Goal: Task Accomplishment & Management: Complete application form

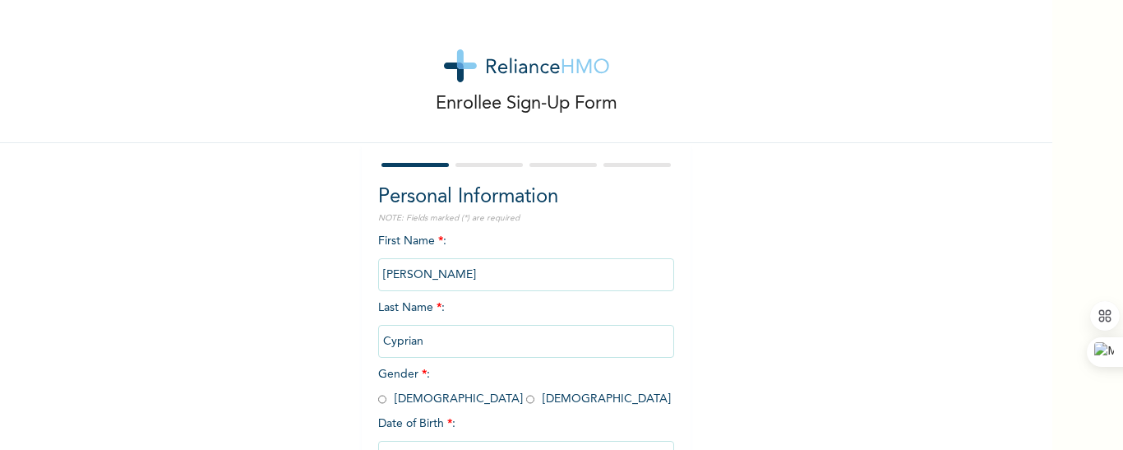
click at [232, 345] on div "Enrollee Sign-Up Form Personal Information NOTE: Fields marked (*) are required…" at bounding box center [526, 282] width 1052 height 565
click at [408, 339] on input "Cyprian" at bounding box center [526, 341] width 296 height 33
click at [408, 340] on input "Cyprian" at bounding box center [526, 341] width 296 height 33
click at [408, 342] on input "Cyprian" at bounding box center [526, 341] width 296 height 33
click at [407, 344] on input "Cyprian" at bounding box center [526, 341] width 296 height 33
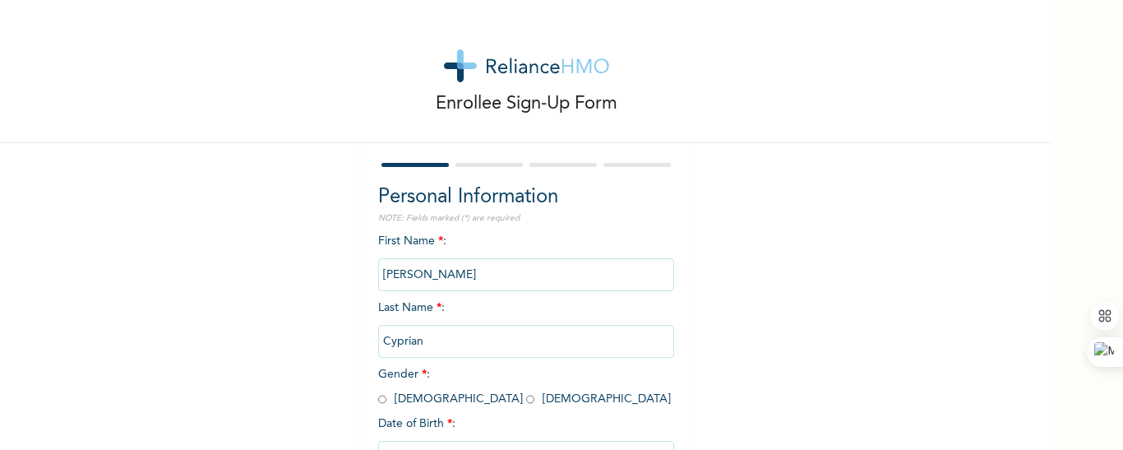
click at [426, 348] on input "Cyprian" at bounding box center [526, 341] width 296 height 33
click at [405, 342] on input "Cyprian" at bounding box center [526, 341] width 296 height 33
click at [491, 389] on div "First Name * : Alfred Last Name * : Cyprian Gender * : Male Female Date of Birt…" at bounding box center [526, 366] width 296 height 266
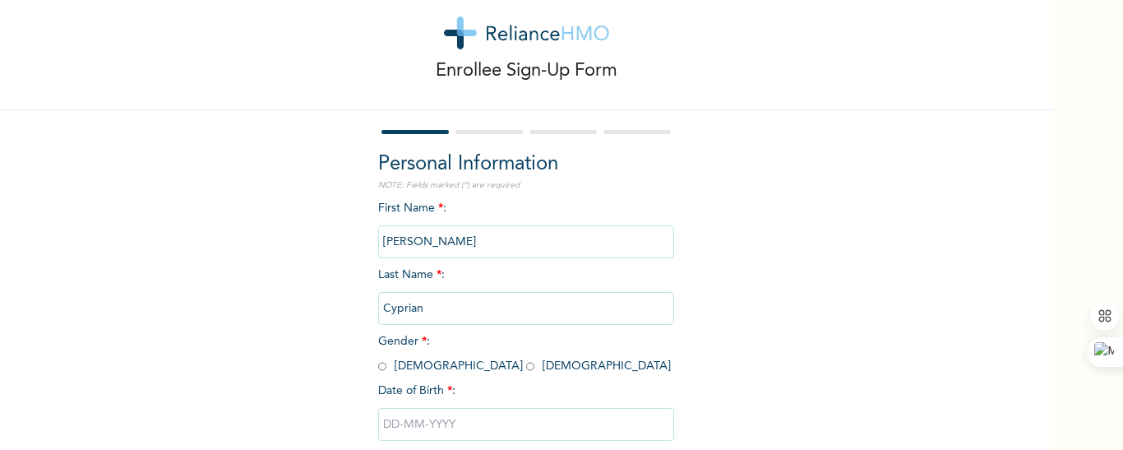
click at [378, 366] on input "radio" at bounding box center [382, 366] width 8 height 16
radio input "true"
click at [405, 310] on input "Cyprian" at bounding box center [526, 308] width 296 height 33
click at [411, 307] on input "Cyprian" at bounding box center [526, 308] width 296 height 33
click at [407, 305] on input "Cyprian" at bounding box center [526, 308] width 296 height 33
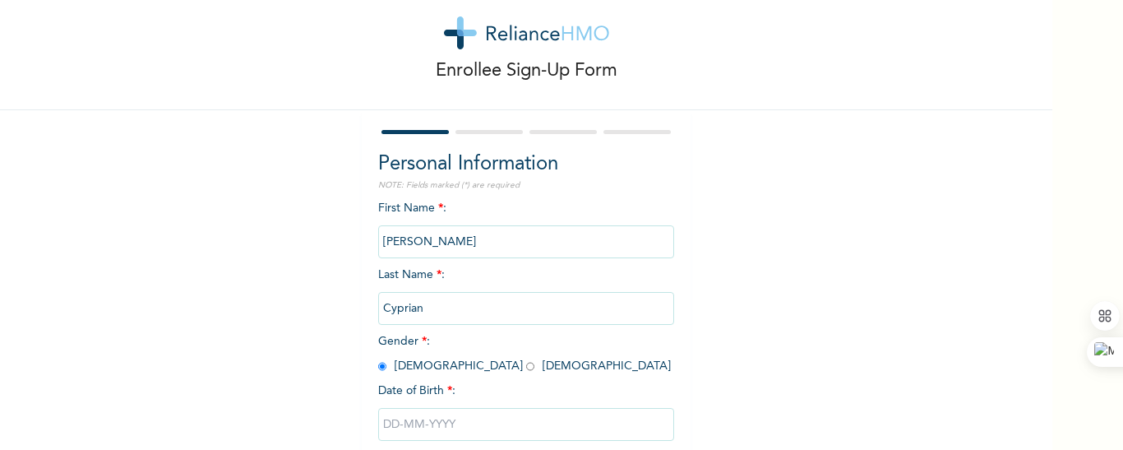
click at [407, 305] on input "Cyprian" at bounding box center [526, 308] width 296 height 33
click at [439, 309] on input "Cyprian" at bounding box center [526, 308] width 296 height 33
click at [417, 310] on input "Cyprian" at bounding box center [526, 308] width 296 height 33
click at [311, 352] on div "Enrollee Sign-Up Form Personal Information NOTE: Fields marked (*) are required…" at bounding box center [526, 249] width 1052 height 565
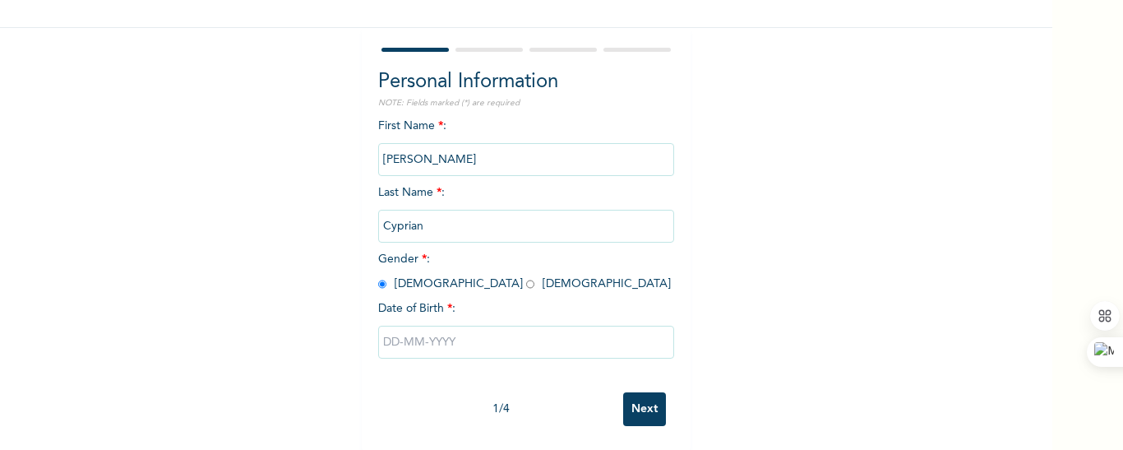
scroll to position [128, 0]
click at [388, 325] on input "text" at bounding box center [526, 341] width 296 height 33
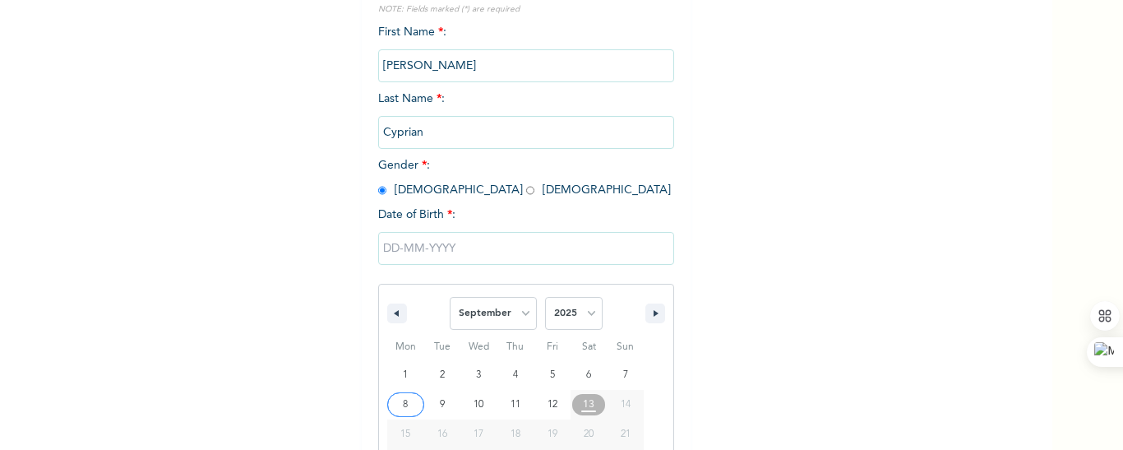
scroll to position [298, 0]
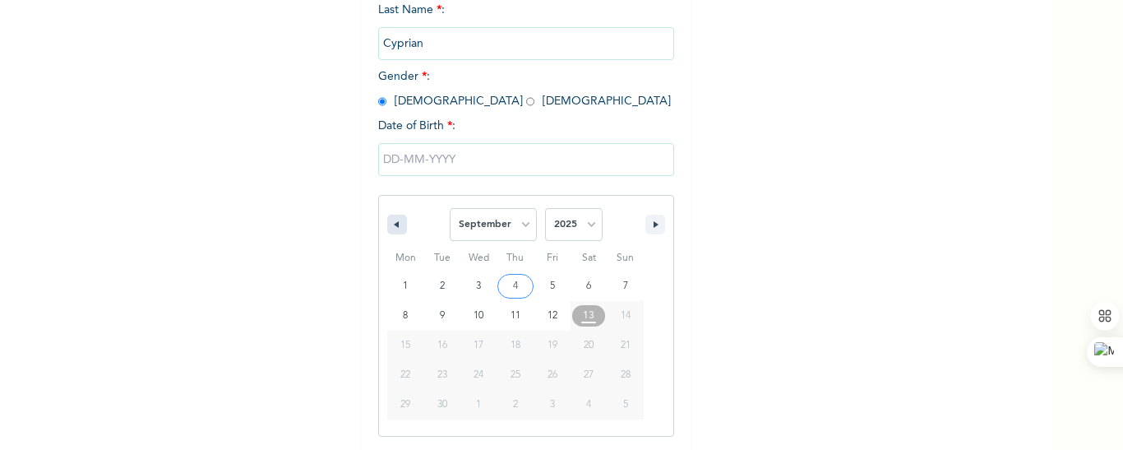
click at [391, 225] on icon "button" at bounding box center [394, 224] width 8 height 7
click at [653, 224] on icon "button" at bounding box center [657, 224] width 8 height 7
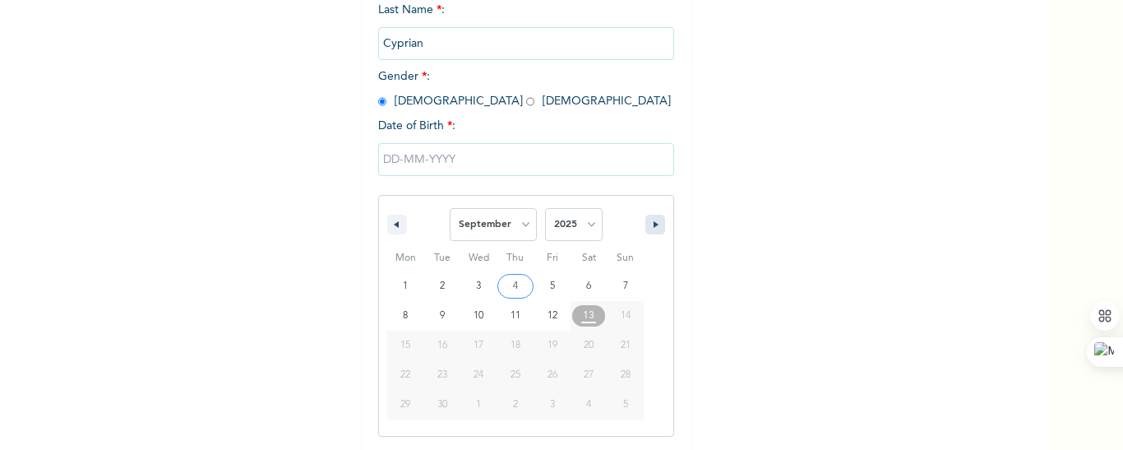
click at [653, 224] on icon "button" at bounding box center [657, 224] width 8 height 7
click at [519, 228] on select "January February March April May June July August September October November De…" at bounding box center [493, 224] width 87 height 33
click at [450, 209] on select "January February March April May June July August September October November De…" at bounding box center [493, 224] width 87 height 33
select select "8"
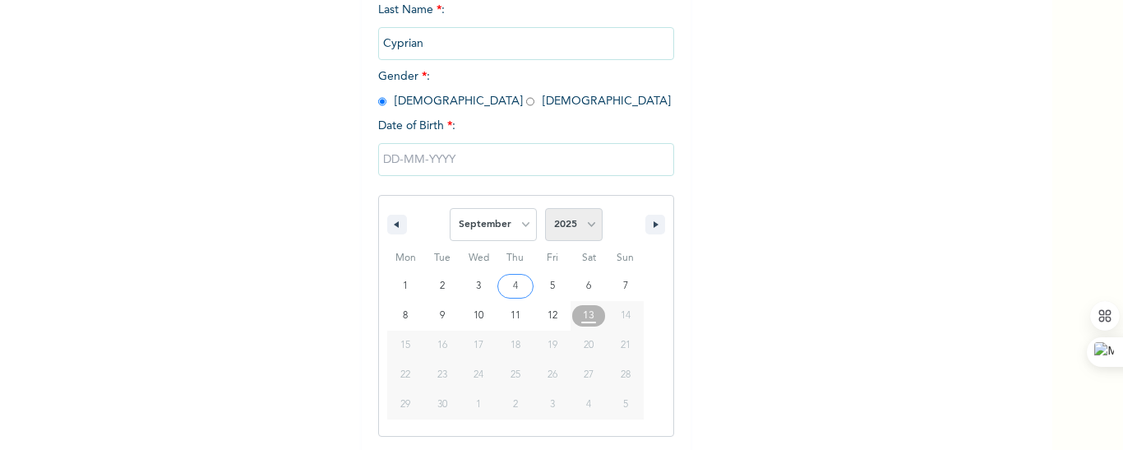
click at [588, 224] on select "2025 2024 2023 2022 2021 2020 2019 2018 2017 2016 2015 2014 2013 2012 2011 2010…" at bounding box center [574, 224] width 58 height 33
select select "1990"
click at [545, 209] on select "2025 2024 2023 2022 2021 2020 2019 2018 2017 2016 2015 2014 2013 2012 2011 2010…" at bounding box center [574, 224] width 58 height 33
click at [514, 226] on select "January February March April May June July August September October November De…" at bounding box center [493, 224] width 87 height 33
select select "11"
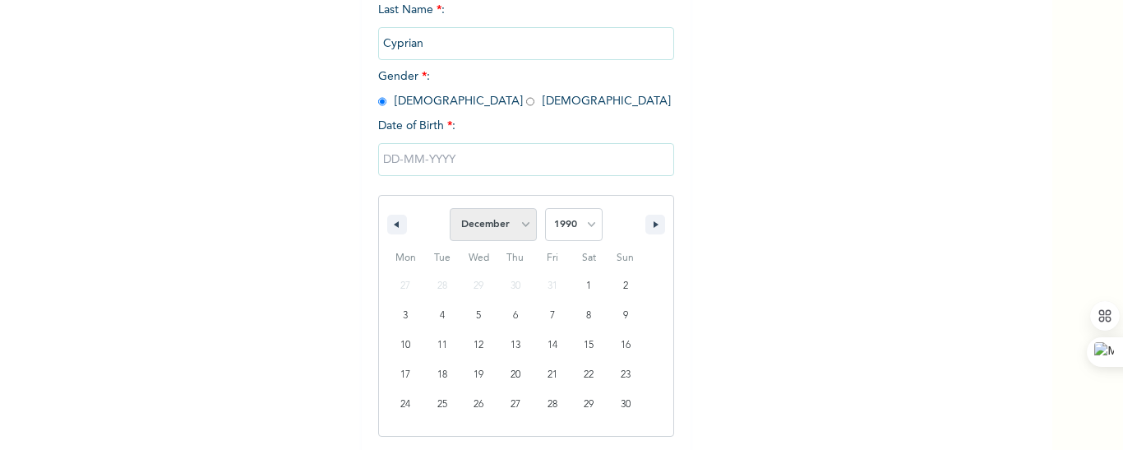
click at [450, 209] on select "January February March April May June July August September October November De…" at bounding box center [493, 224] width 87 height 33
type input "[DATE]"
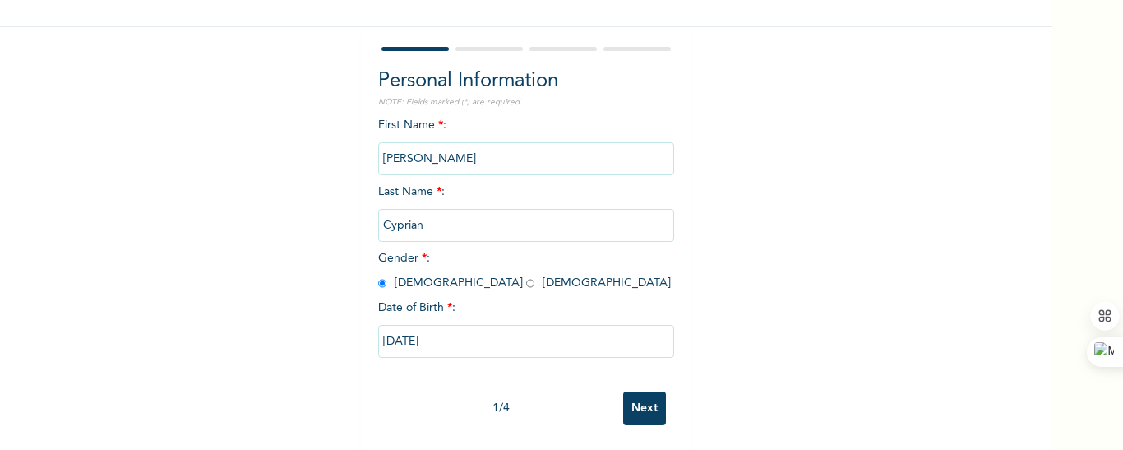
click at [830, 204] on div "Enrollee Sign-Up Form Personal Information NOTE: Fields marked (*) are required…" at bounding box center [526, 166] width 1052 height 565
click at [651, 399] on input "Next" at bounding box center [644, 408] width 43 height 34
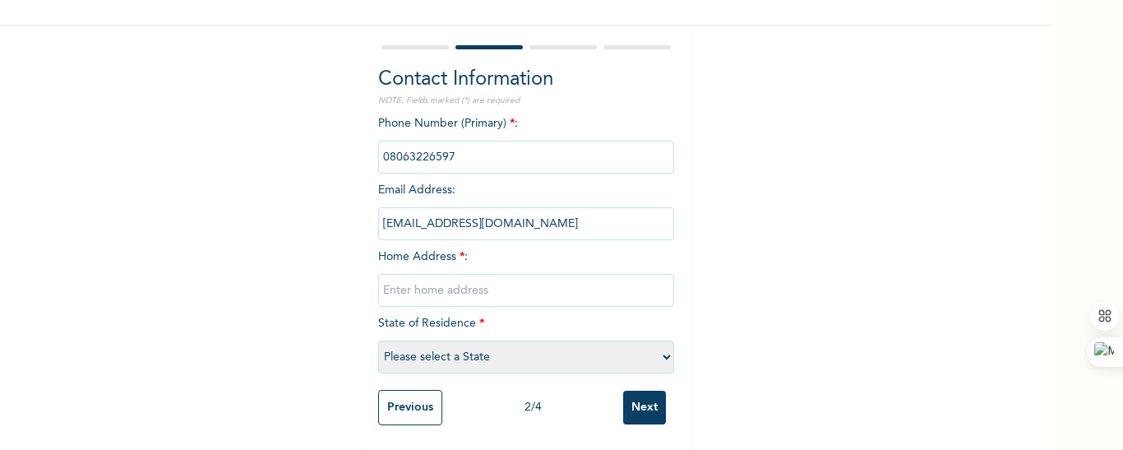
click at [510, 274] on input "text" at bounding box center [526, 290] width 296 height 33
drag, startPoint x: 510, startPoint y: 274, endPoint x: 590, endPoint y: 358, distance: 115.7
click at [514, 274] on input "text" at bounding box center [526, 290] width 296 height 33
type input "Iriebe"
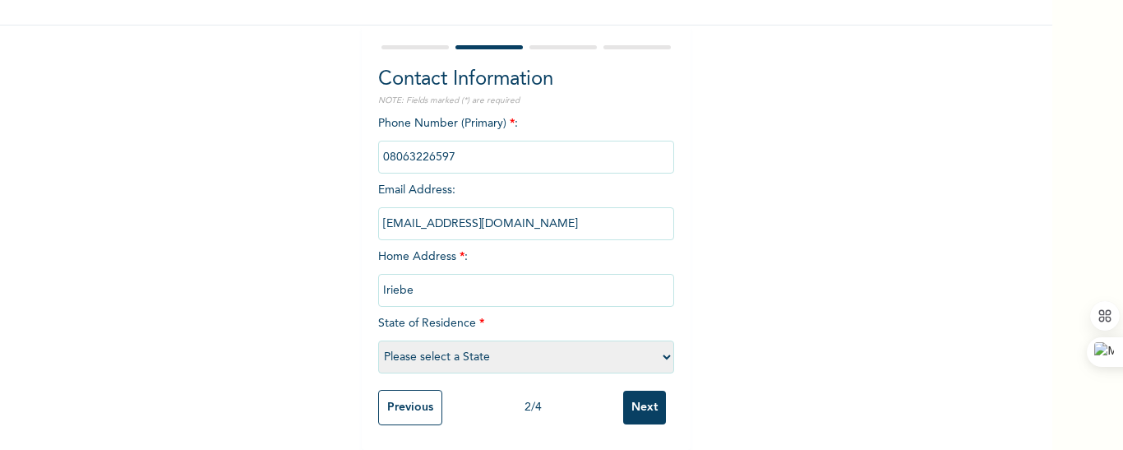
click at [477, 343] on select "Please select a State Abia Abuja (FCT) Adamawa Akwa Ibom Anambra Bauchi Bayelsa…" at bounding box center [526, 356] width 296 height 33
select select "33"
click at [378, 340] on select "Please select a State Abia Abuja (FCT) Adamawa Akwa Ibom Anambra Bauchi Bayelsa…" at bounding box center [526, 356] width 296 height 33
click at [447, 283] on input "Iriebe" at bounding box center [526, 290] width 296 height 33
type input "Iriebe Portharcourt"
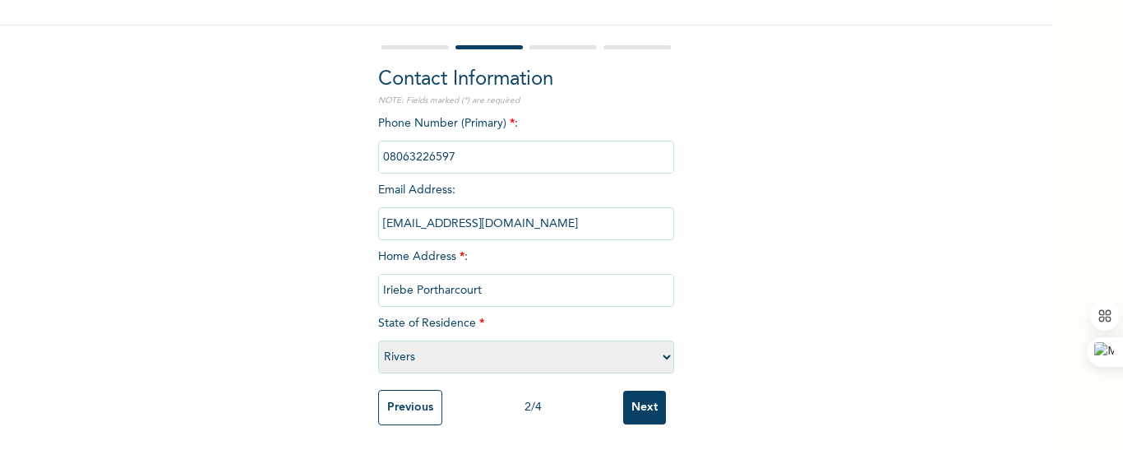
click at [634, 394] on input "Next" at bounding box center [644, 407] width 43 height 34
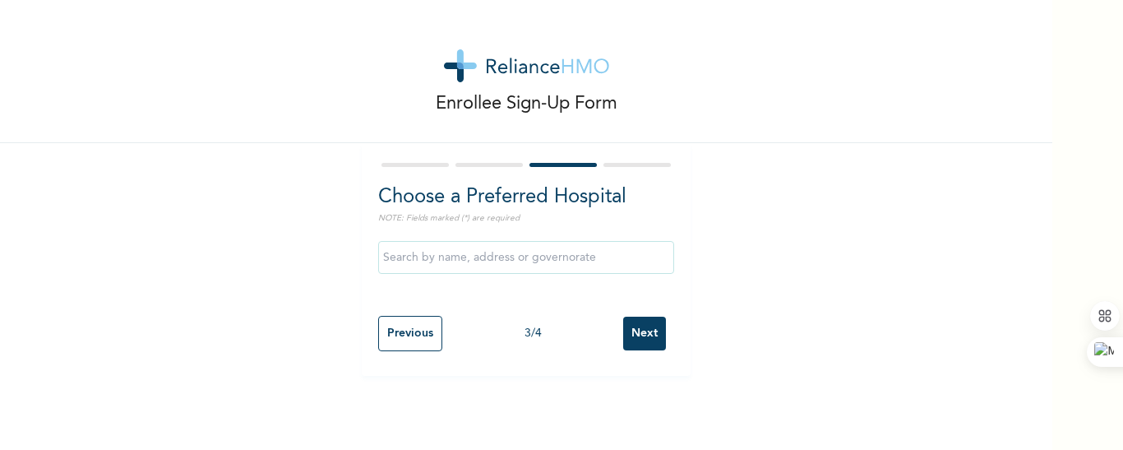
click at [601, 259] on input "text" at bounding box center [526, 257] width 296 height 33
drag, startPoint x: 508, startPoint y: 316, endPoint x: 479, endPoint y: 311, distance: 29.2
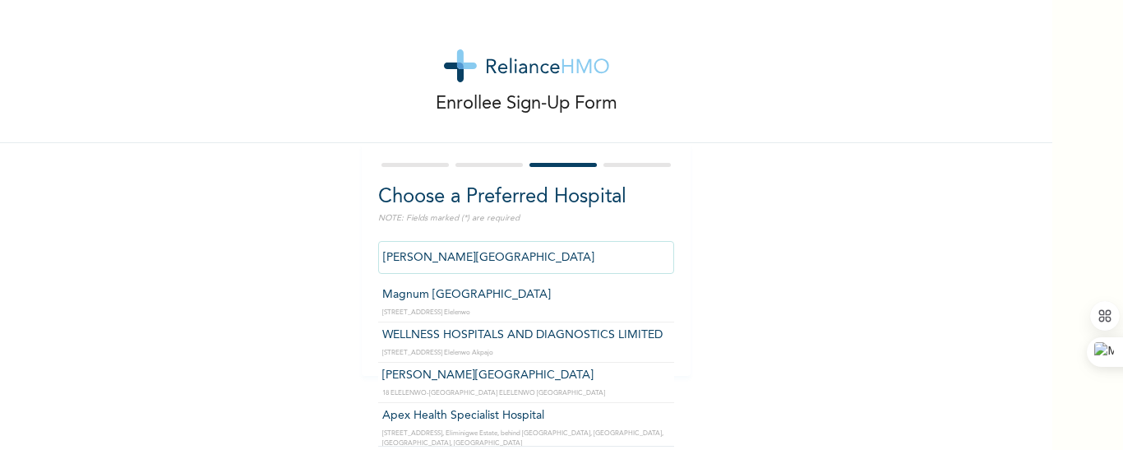
drag, startPoint x: 505, startPoint y: 261, endPoint x: 377, endPoint y: 265, distance: 128.2
click at [378, 265] on input "ALPHONSO HOSPITAL" at bounding box center [526, 257] width 296 height 33
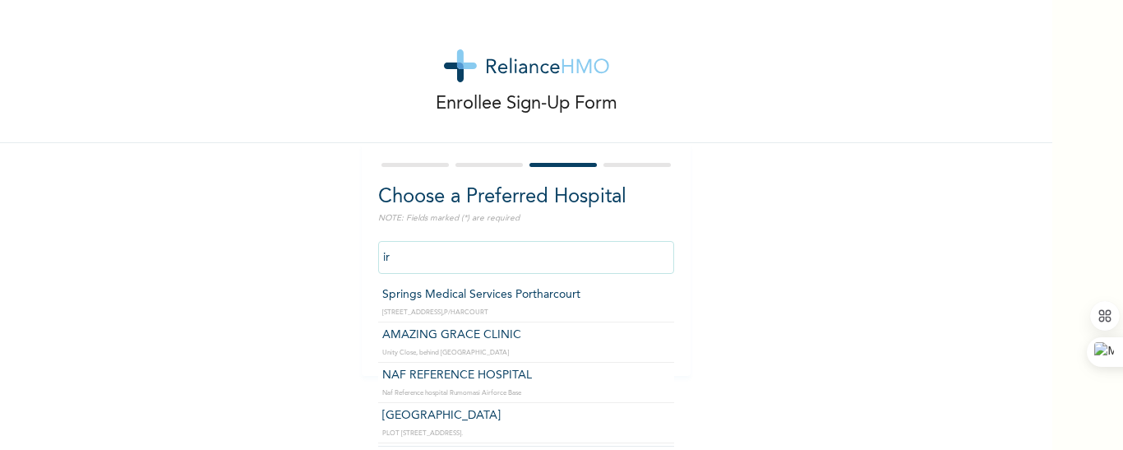
type input "i"
type input "e"
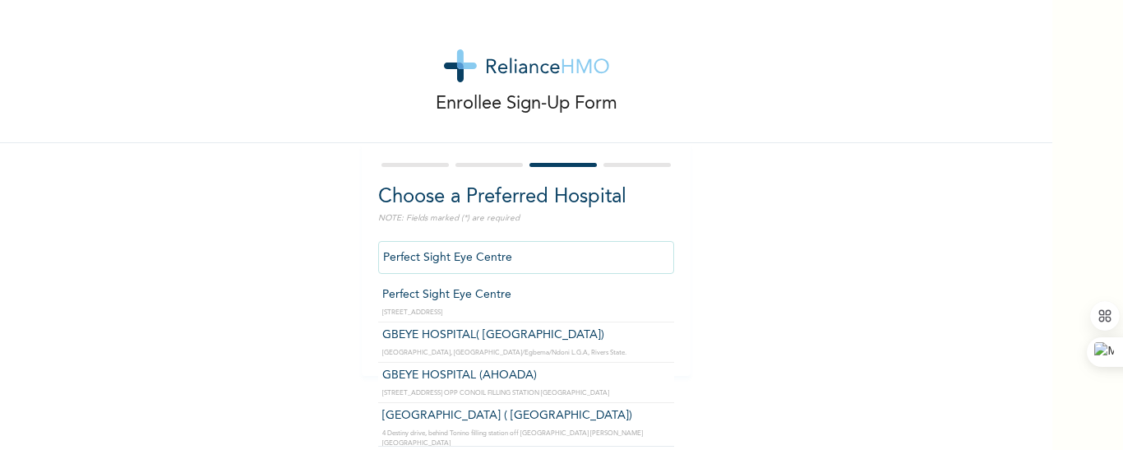
drag, startPoint x: 517, startPoint y: 258, endPoint x: 375, endPoint y: 272, distance: 142.9
click at [378, 272] on input "Perfect Sight Eye Centre" at bounding box center [526, 257] width 296 height 33
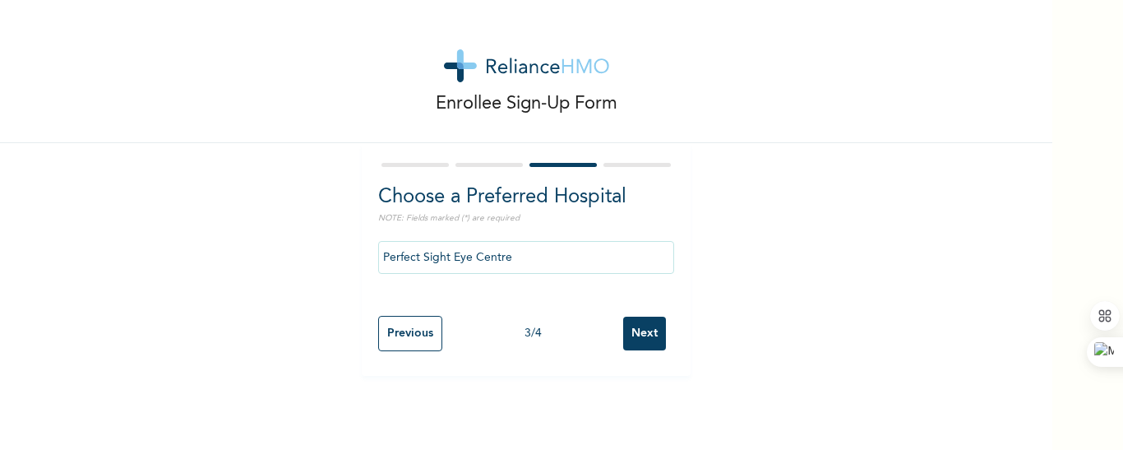
click at [320, 380] on div "Enrollee Sign-Up Form Choose a Preferred Hospital NOTE: Fields marked (*) are r…" at bounding box center [526, 225] width 1052 height 450
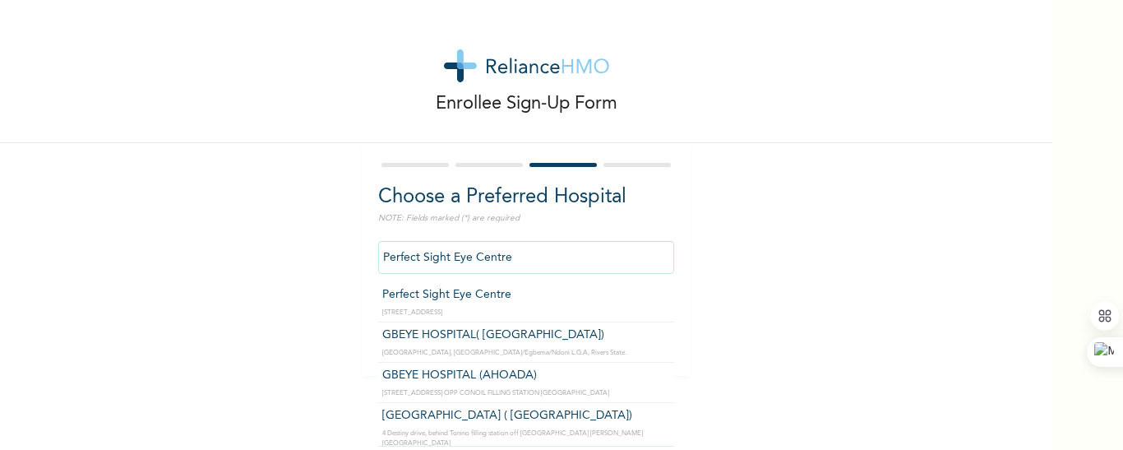
click at [562, 257] on input "Perfect Sight Eye Centre" at bounding box center [526, 257] width 296 height 33
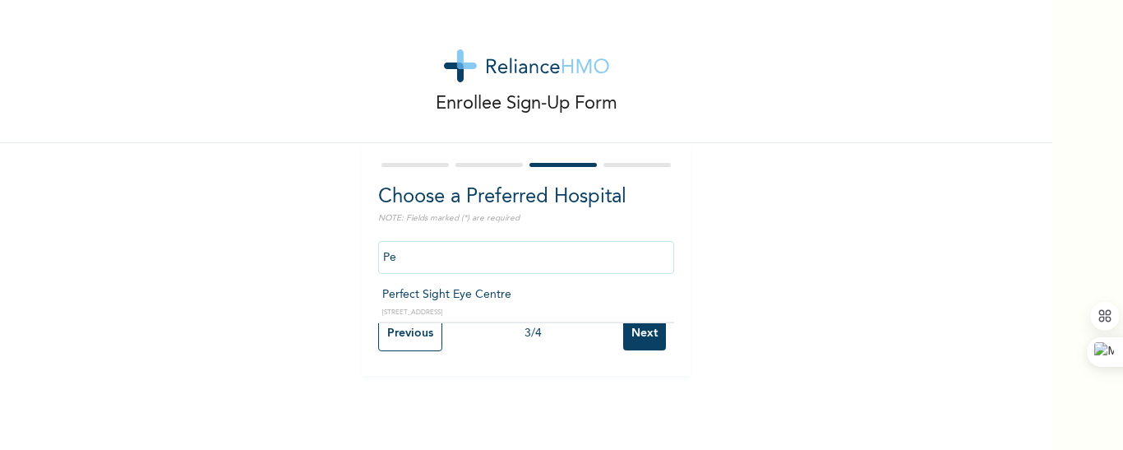
type input "P"
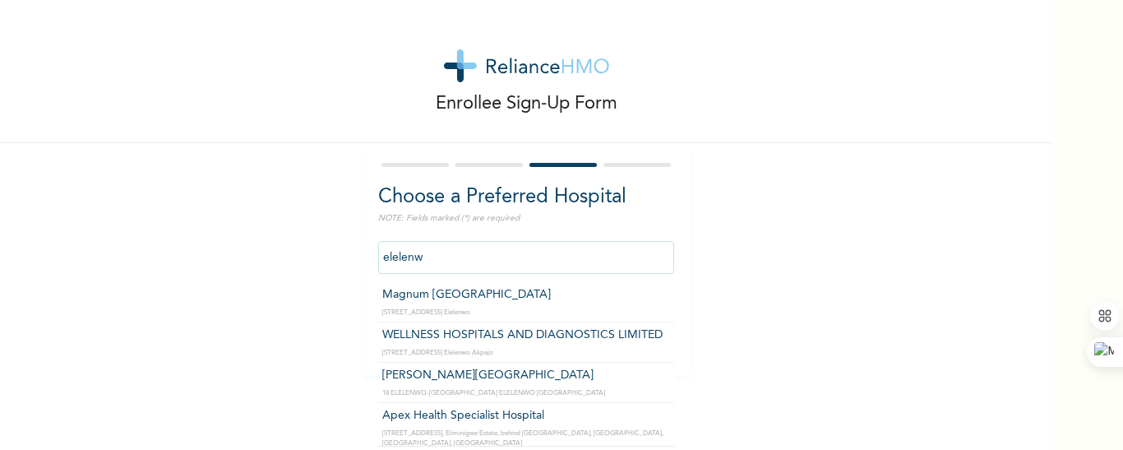
type input "elelenwo"
click input "Next" at bounding box center [644, 333] width 43 height 34
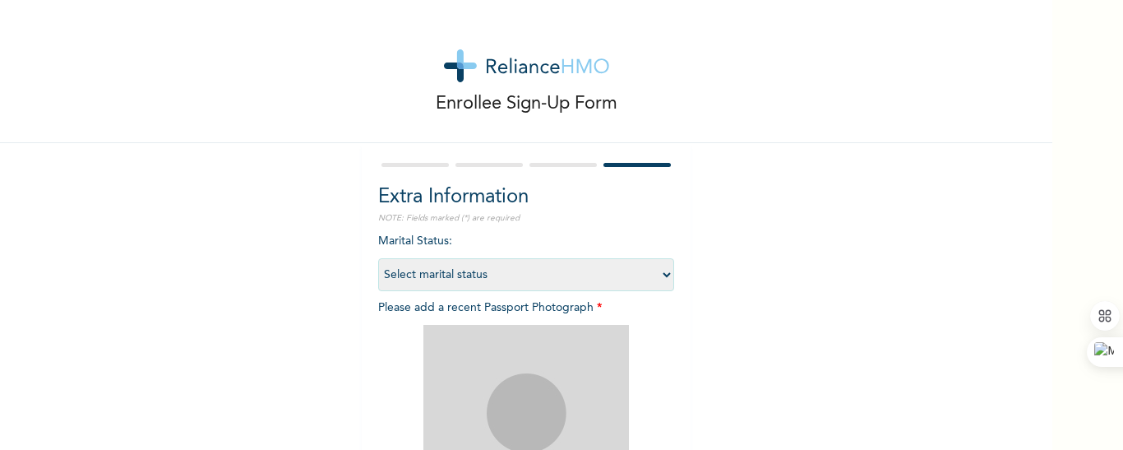
click at [248, 217] on div "Enrollee Sign-Up Form Extra Information NOTE: Fields marked (*) are required Ma…" at bounding box center [526, 354] width 1052 height 708
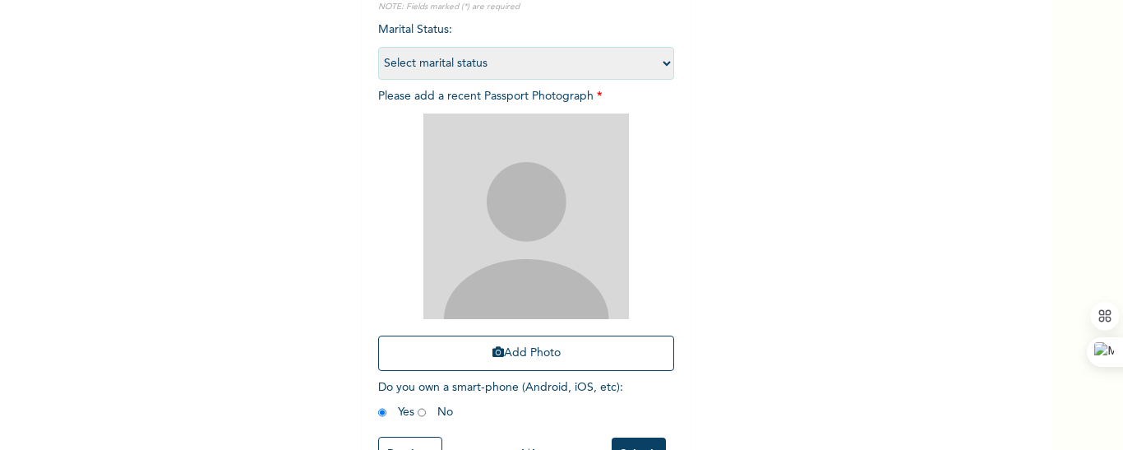
scroll to position [270, 0]
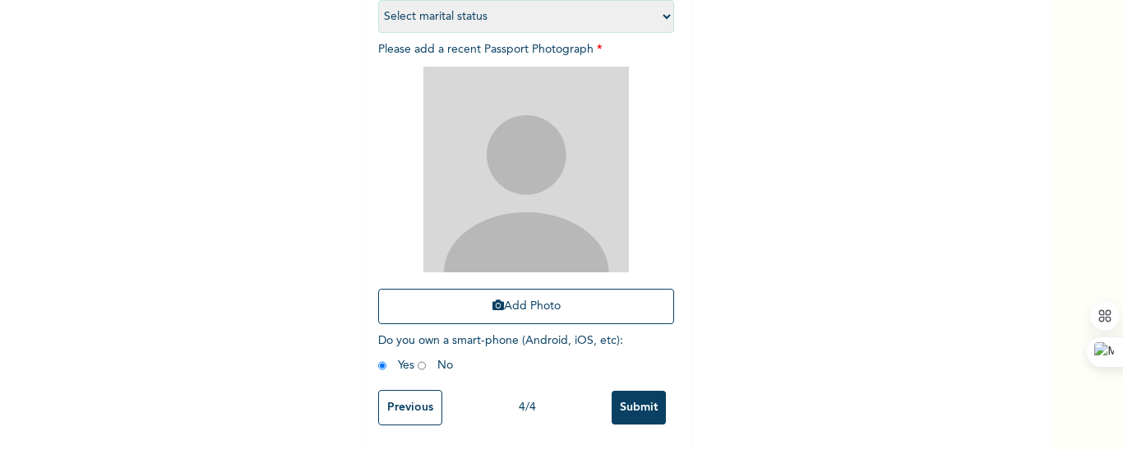
click at [394, 394] on input "Previous" at bounding box center [410, 407] width 64 height 35
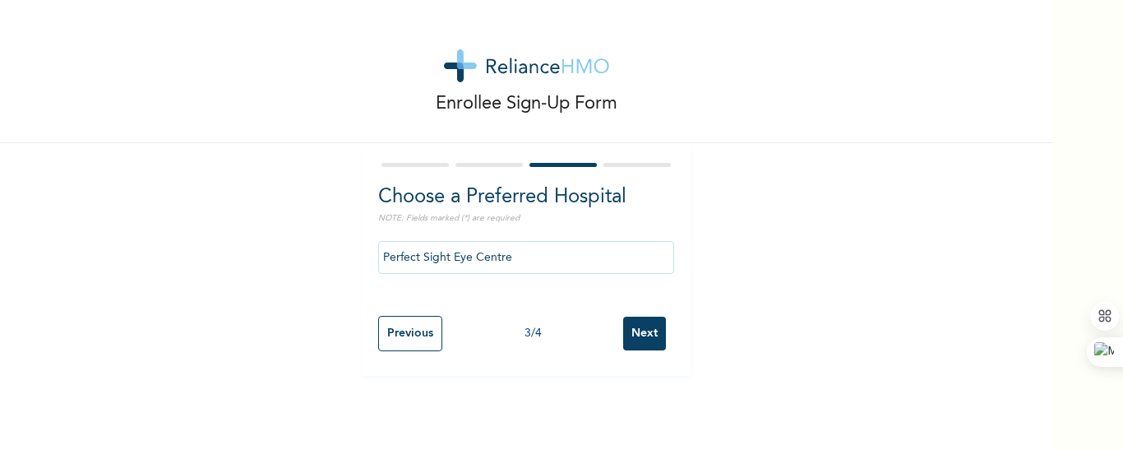
click at [503, 265] on input "Perfect Sight Eye Centre" at bounding box center [526, 257] width 296 height 33
type input "P"
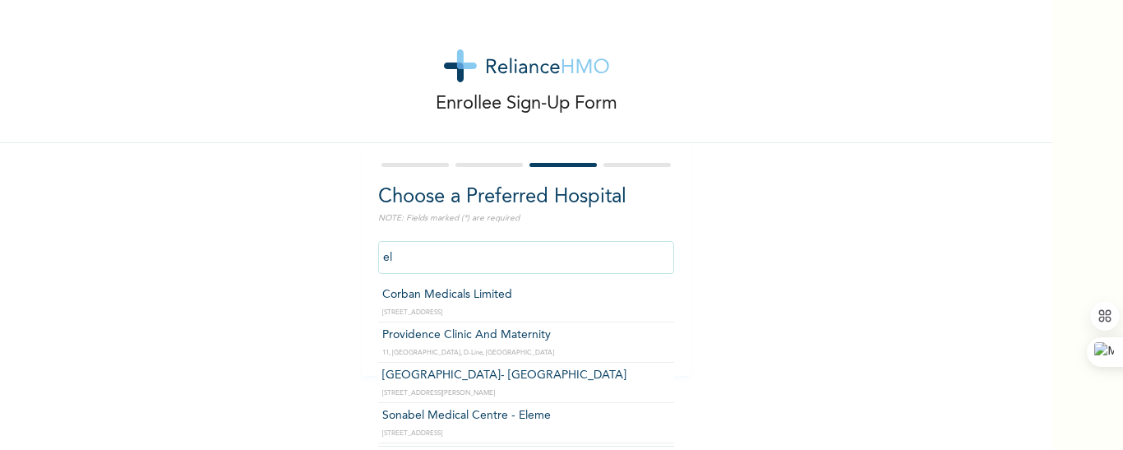
click at [450, 263] on input "el" at bounding box center [526, 257] width 296 height 33
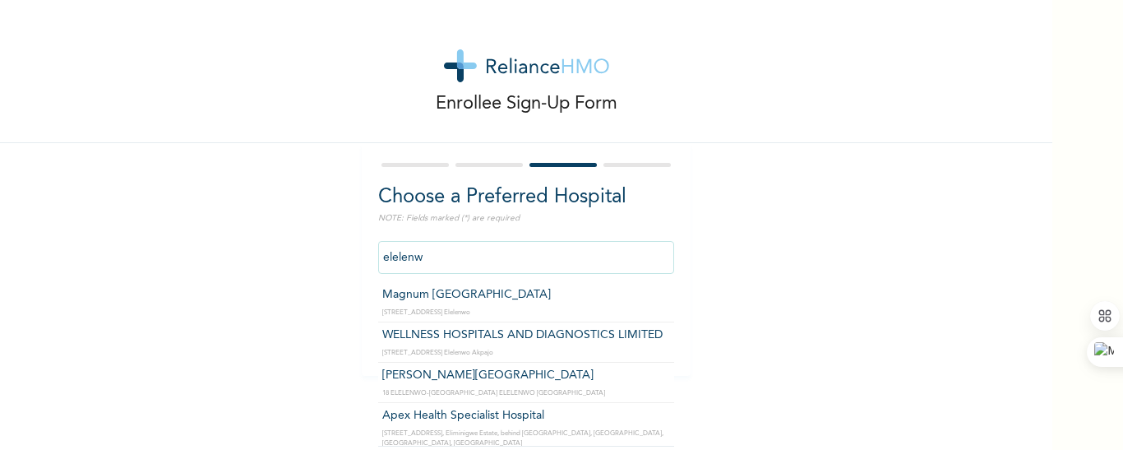
type input "Magnum Nuvon Medical Centre"
drag, startPoint x: 554, startPoint y: 255, endPoint x: 370, endPoint y: 266, distance: 184.4
click at [370, 266] on div "Choose a Preferred Hospital NOTE: Fields marked (*) are required Magnum Nuvon M…" at bounding box center [526, 259] width 329 height 233
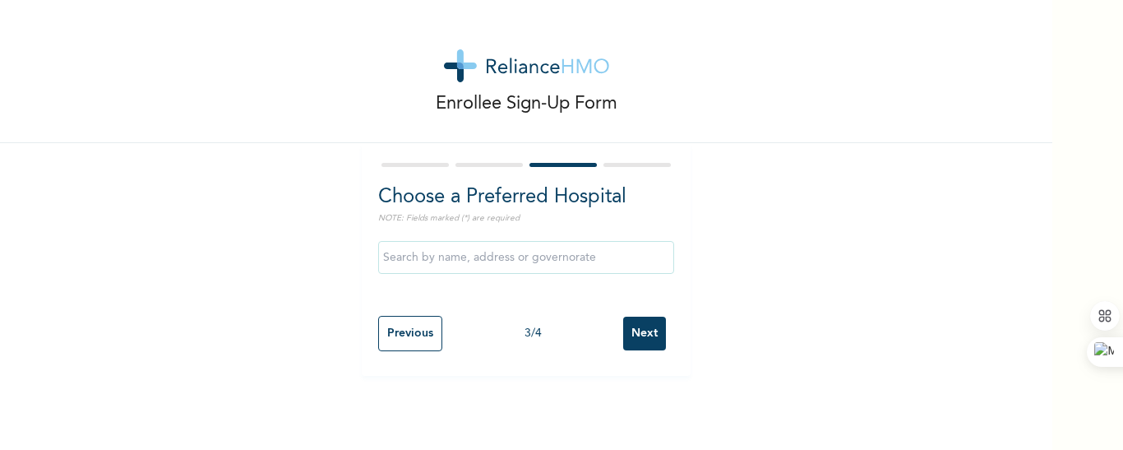
click at [765, 247] on div "Enrollee Sign-Up Form Choose a Preferred Hospital NOTE: Fields marked (*) are r…" at bounding box center [526, 188] width 1052 height 376
click at [640, 331] on input "Next" at bounding box center [644, 333] width 43 height 34
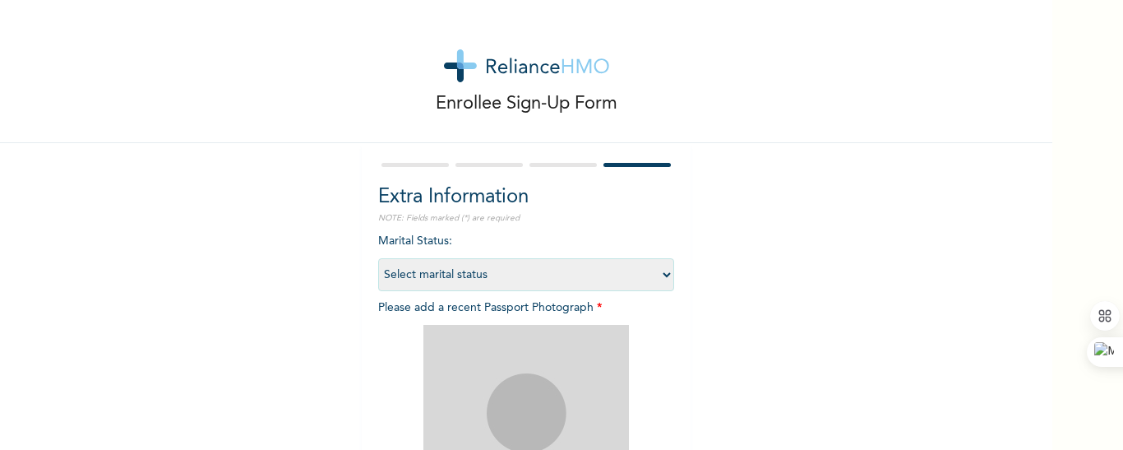
click at [763, 184] on div "Enrollee Sign-Up Form Extra Information NOTE: Fields marked (*) are required Ma…" at bounding box center [526, 354] width 1052 height 708
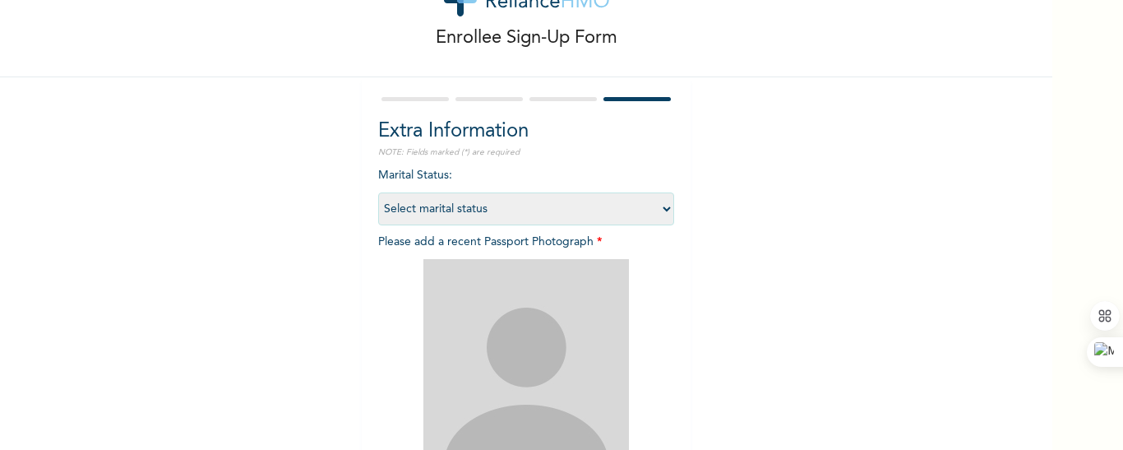
scroll to position [99, 0]
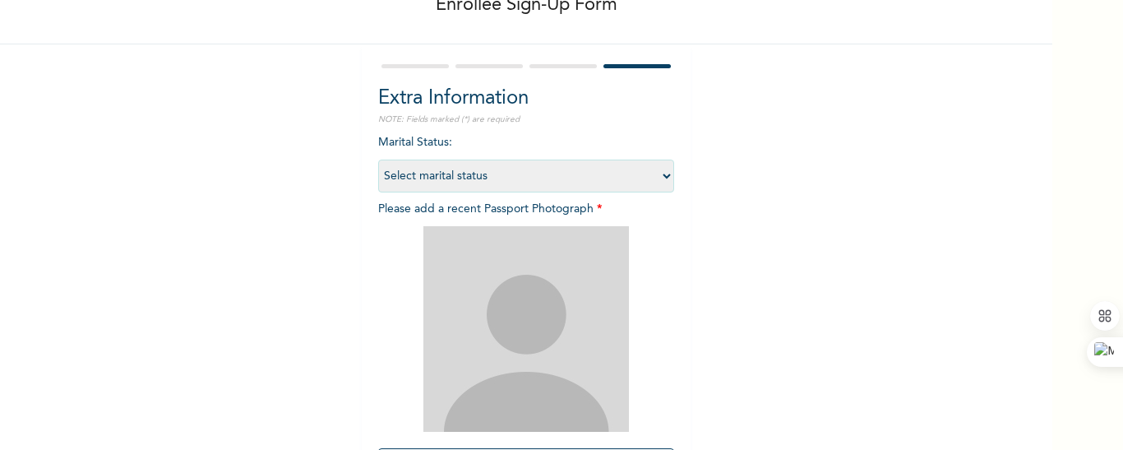
click at [643, 168] on select "Select marital status Single Married Divorced Widow/Widower" at bounding box center [526, 175] width 296 height 33
select select "2"
click at [378, 159] on select "Select marital status Single Married Divorced Widow/Widower" at bounding box center [526, 175] width 296 height 33
click at [370, 219] on div "Extra Information NOTE: Fields marked (*) are required Marital Status : Select …" at bounding box center [526, 326] width 329 height 565
click at [342, 219] on div "Enrollee Sign-Up Form Extra Information NOTE: Fields marked (*) are required Ma…" at bounding box center [526, 255] width 1052 height 708
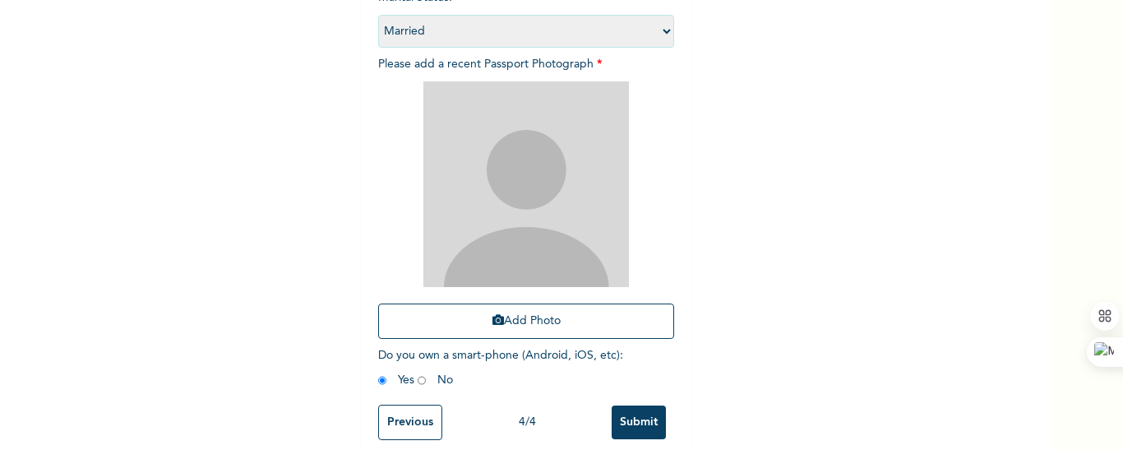
scroll to position [270, 0]
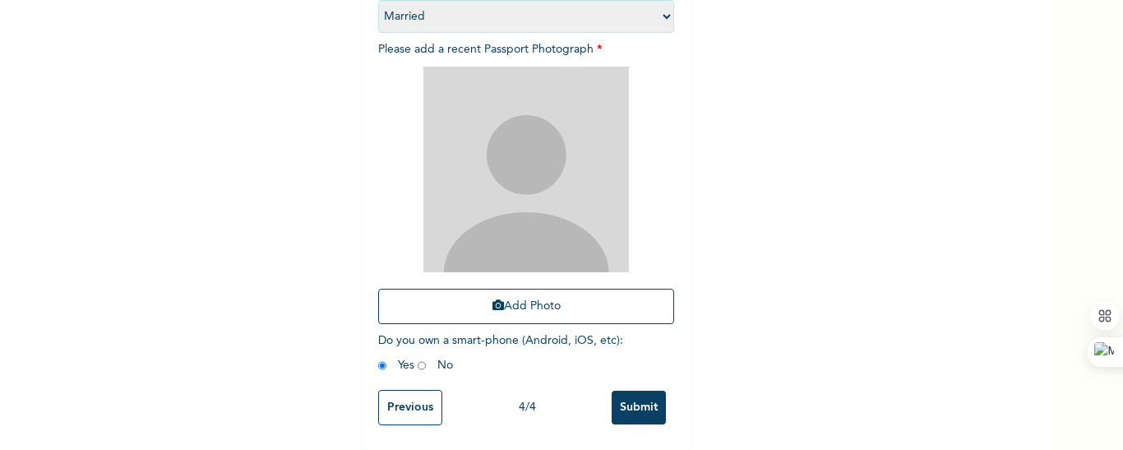
click at [342, 219] on div "Enrollee Sign-Up Form Extra Information NOTE: Fields marked (*) are required Ma…" at bounding box center [526, 96] width 1052 height 708
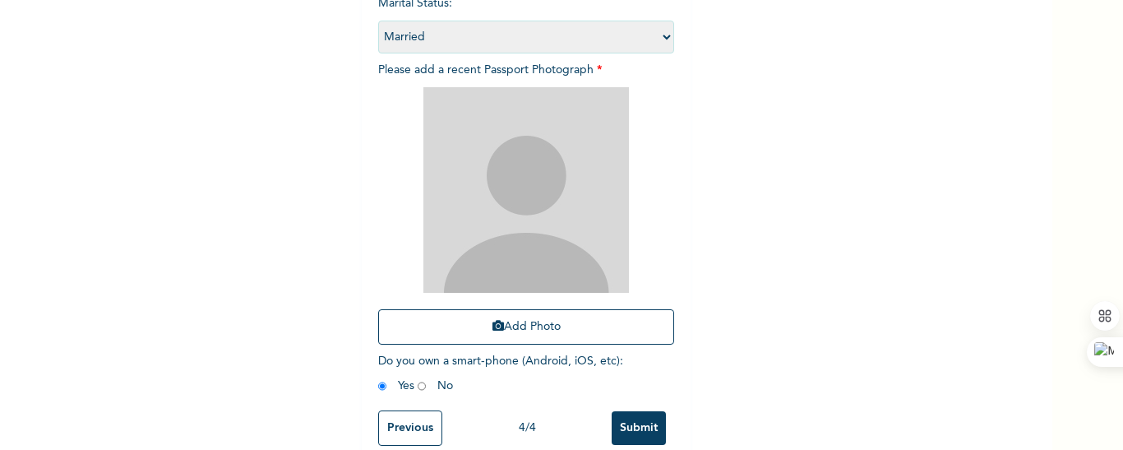
scroll to position [205, 0]
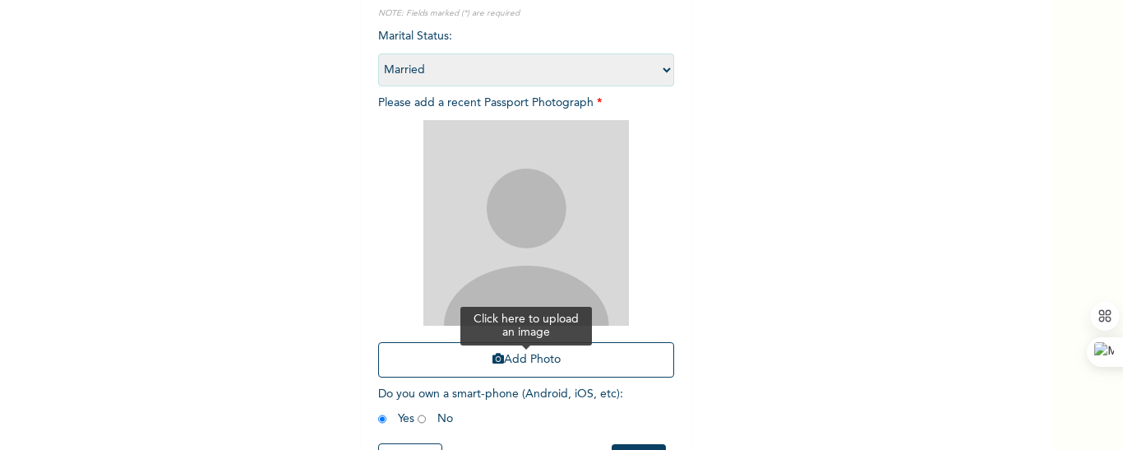
click at [537, 357] on button "Add Photo" at bounding box center [526, 359] width 296 height 35
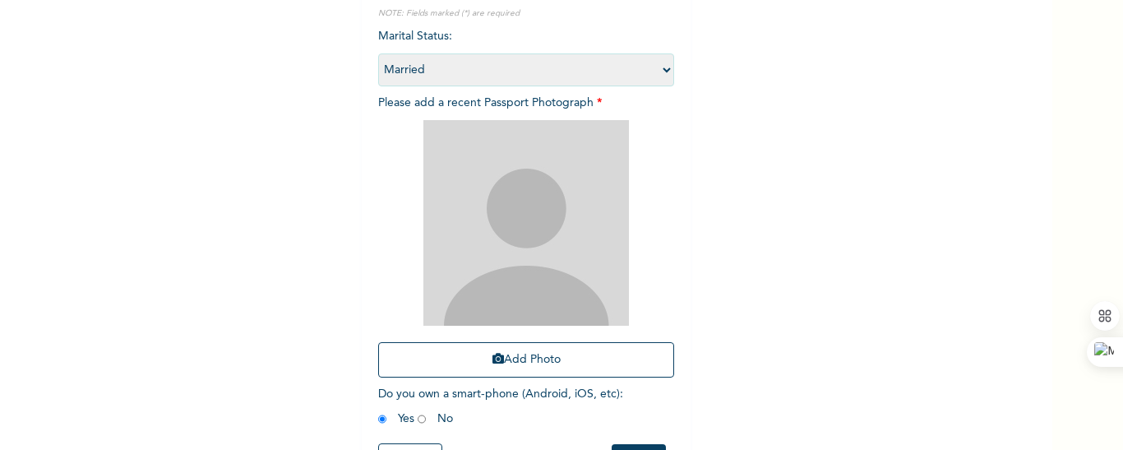
click at [515, 270] on img at bounding box center [525, 222] width 205 height 205
click at [524, 247] on img at bounding box center [525, 222] width 205 height 205
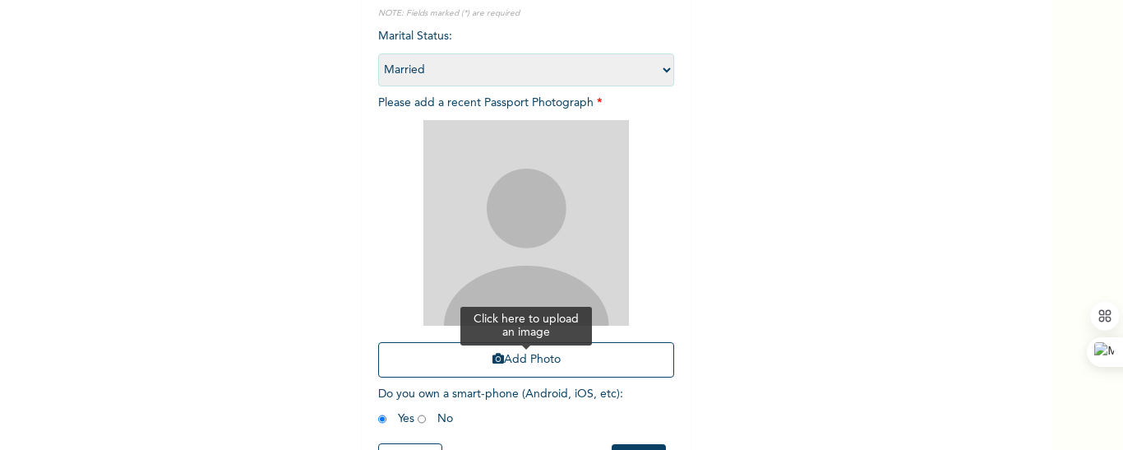
click at [514, 365] on button "Add Photo" at bounding box center [526, 359] width 296 height 35
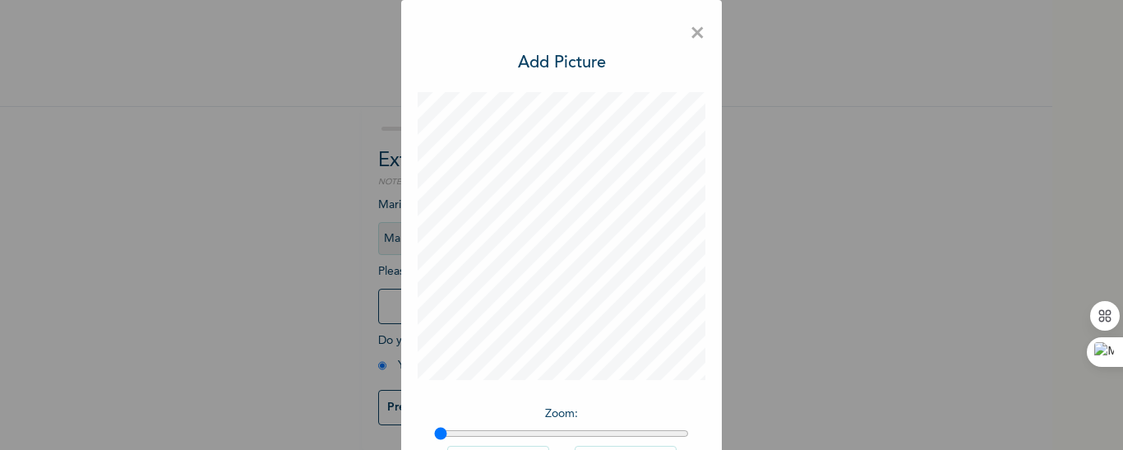
scroll to position [48, 0]
click at [716, 247] on div "× Add Picture Zoom : Rotate Left Rotate Right DONE" at bounding box center [561, 225] width 1123 height 450
drag, startPoint x: 1045, startPoint y: 223, endPoint x: 1038, endPoint y: 280, distance: 58.0
click at [1038, 280] on div "× Add Picture Zoom : Rotate Left Rotate Right DONE" at bounding box center [561, 225] width 1123 height 450
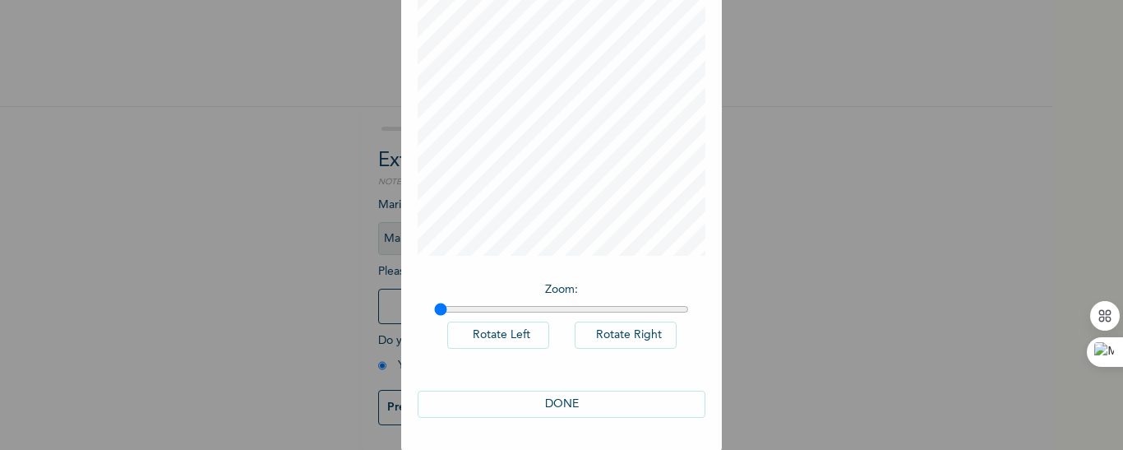
click at [548, 404] on button "DONE" at bounding box center [561, 403] width 288 height 27
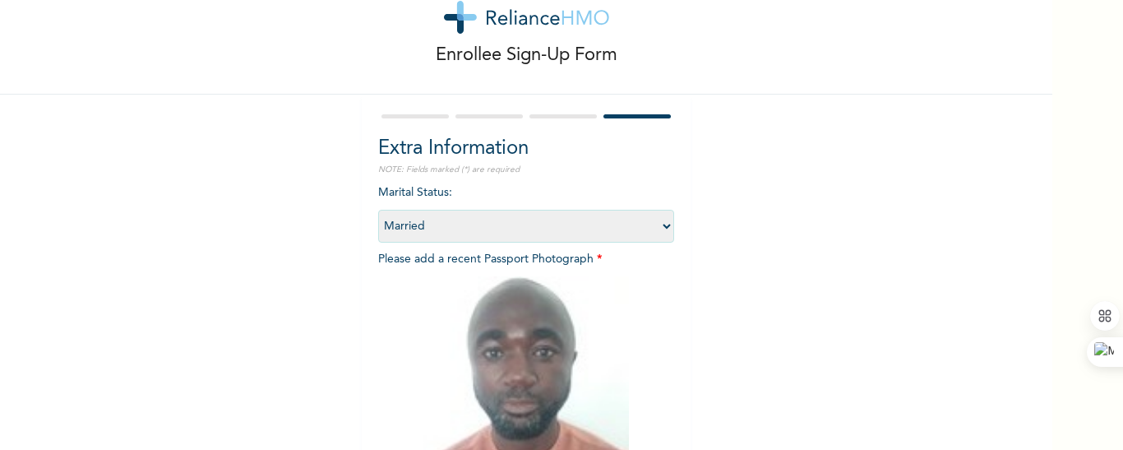
click at [588, 220] on select "Select marital status Single Married Divorced Widow/Widower" at bounding box center [526, 226] width 296 height 33
click at [727, 204] on div "Enrollee Sign-Up Form Extra Information NOTE: Fields marked (*) are required Ma…" at bounding box center [526, 305] width 1052 height 706
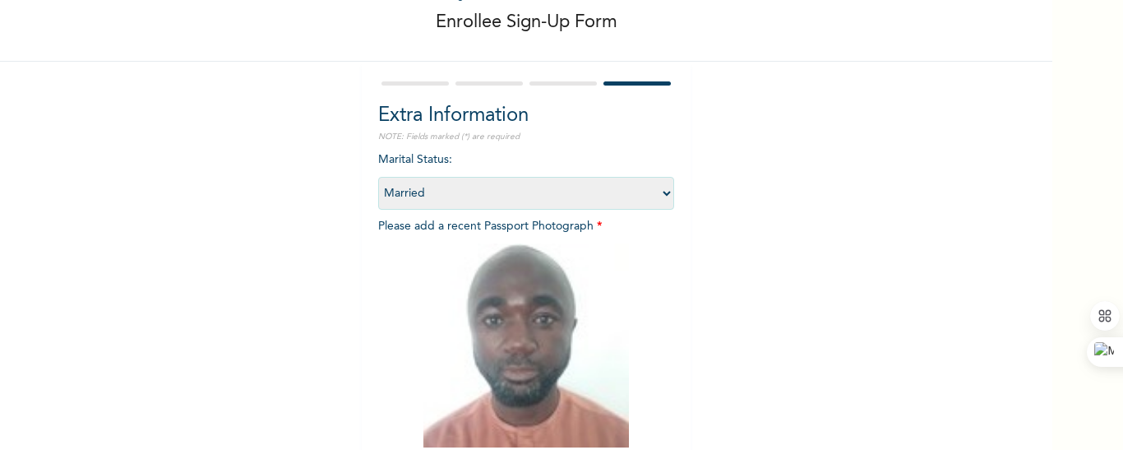
scroll to position [269, 0]
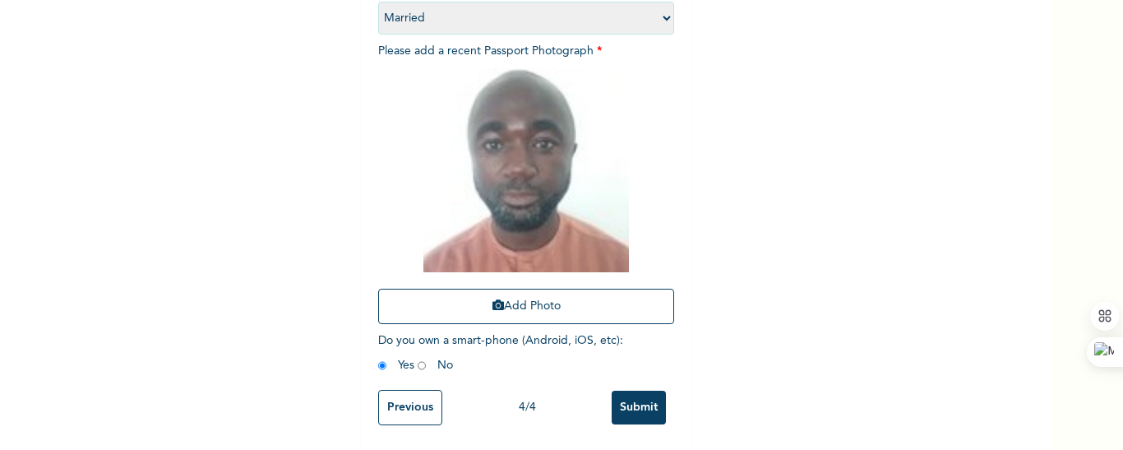
click at [636, 390] on input "Submit" at bounding box center [638, 407] width 54 height 34
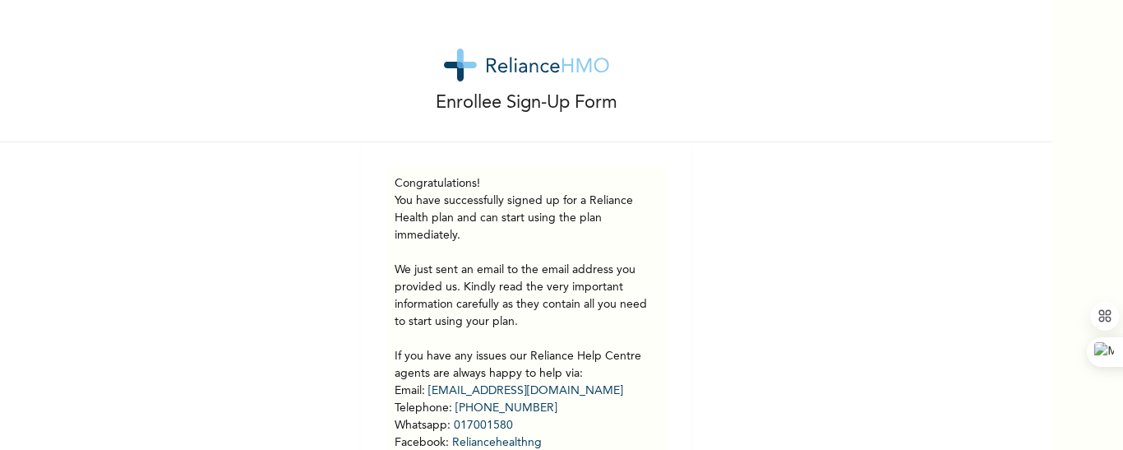
scroll to position [0, 0]
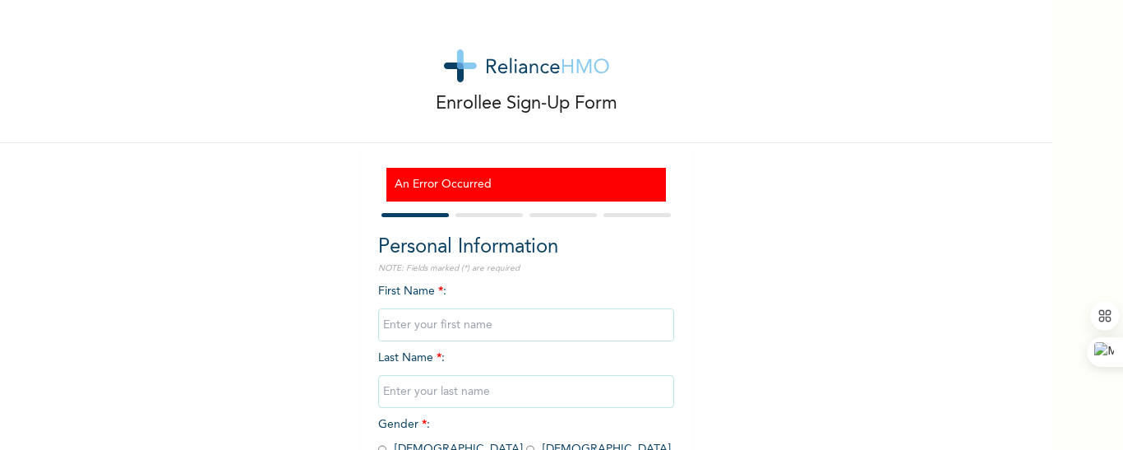
click at [285, 311] on div "Enrollee Sign-Up Form An Error Occurred Personal Information NOTE: Fields marke…" at bounding box center [526, 308] width 1052 height 616
click at [385, 326] on input "text" at bounding box center [526, 324] width 296 height 33
type input "[PERSON_NAME]"
click at [413, 394] on input "text" at bounding box center [526, 391] width 296 height 33
type input "Cyprain"
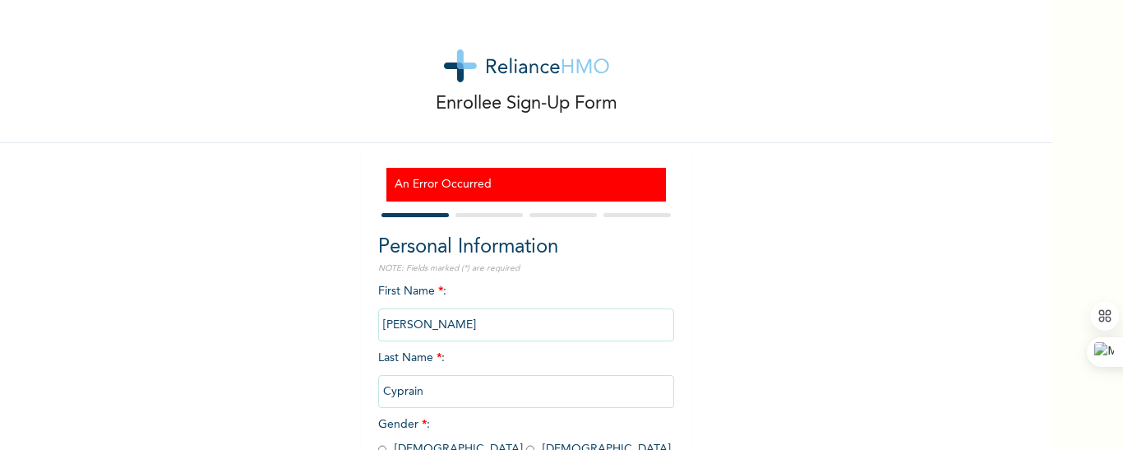
click at [312, 407] on div "Enrollee Sign-Up Form An Error Occurred Personal Information NOTE: Fields marke…" at bounding box center [526, 308] width 1052 height 616
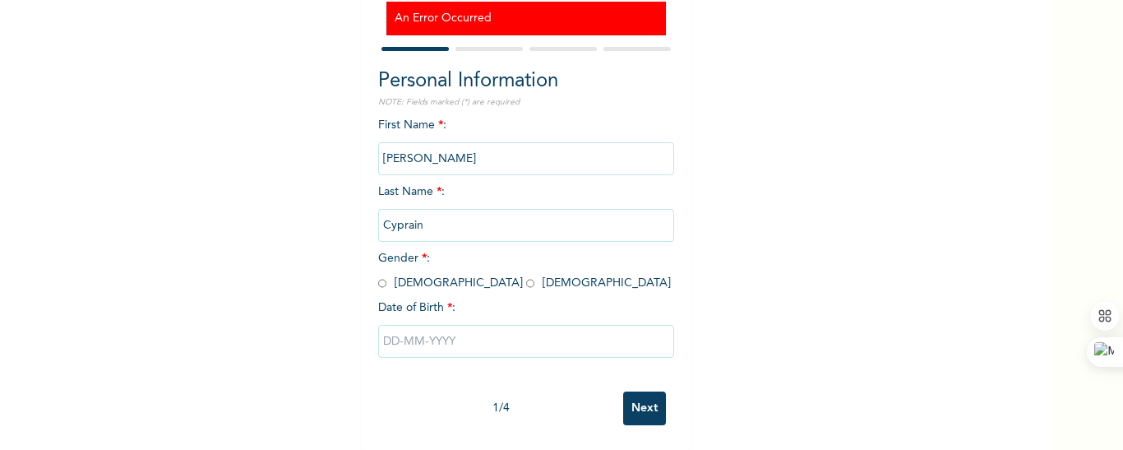
scroll to position [178, 0]
click at [378, 275] on input "radio" at bounding box center [382, 283] width 8 height 16
radio input "true"
click at [392, 332] on input "text" at bounding box center [526, 341] width 296 height 33
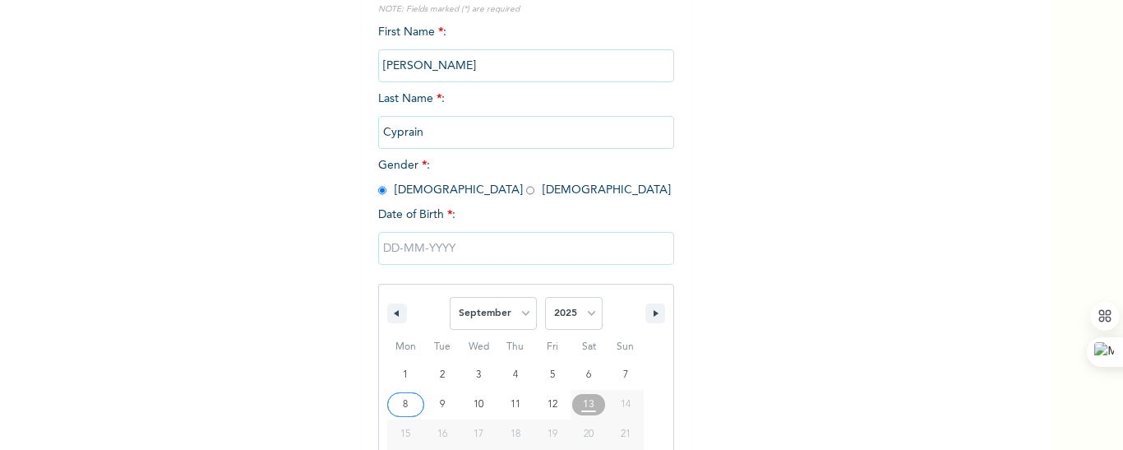
scroll to position [348, 0]
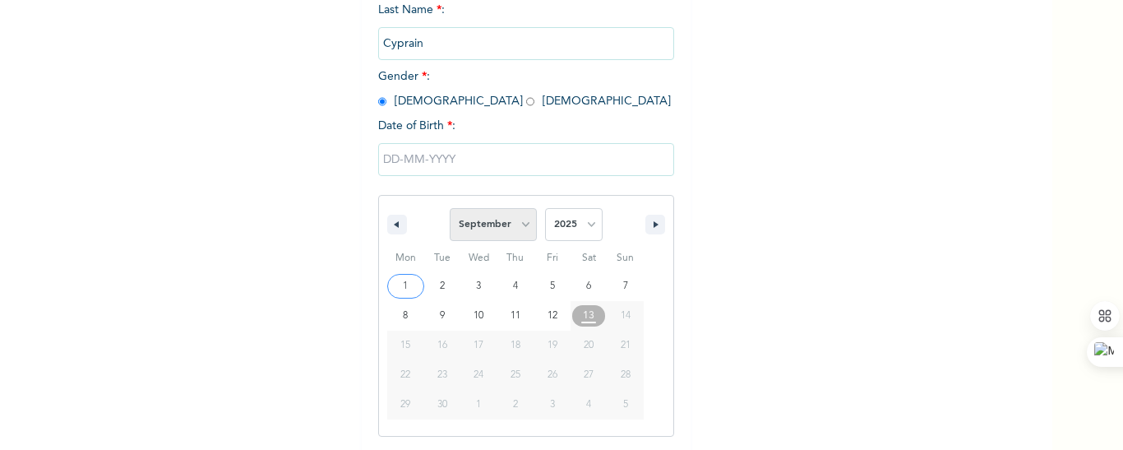
click at [516, 229] on select "January February March April May June July August September October November De…" at bounding box center [493, 224] width 87 height 33
click at [450, 209] on select "January February March April May June July August September October November De…" at bounding box center [493, 224] width 87 height 33
drag, startPoint x: 506, startPoint y: 210, endPoint x: 495, endPoint y: 190, distance: 23.5
click at [495, 190] on div "January February March April May June July August September October November De…" at bounding box center [526, 310] width 296 height 252
click at [504, 229] on select "January February March April May June July August September October November De…" at bounding box center [493, 224] width 87 height 33
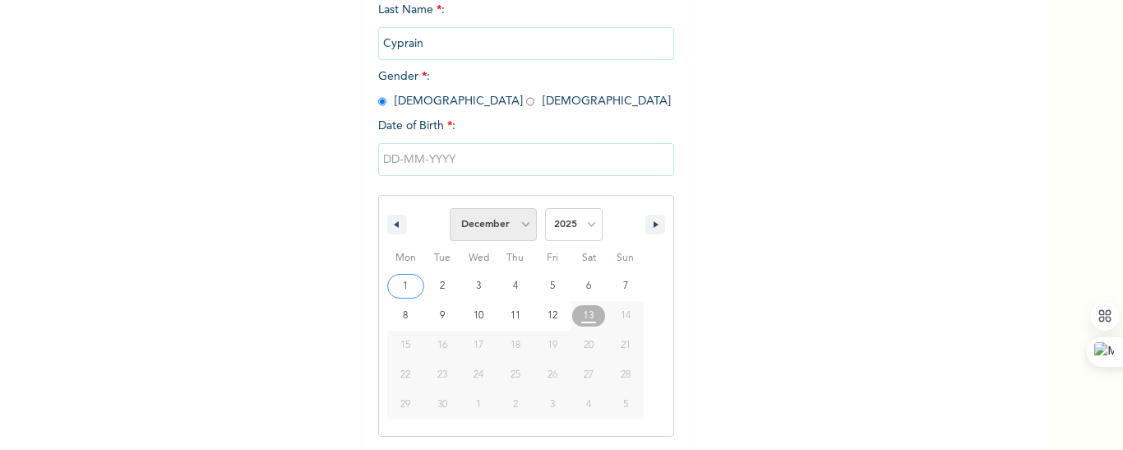
click at [450, 209] on select "January February March April May June July August September October November De…" at bounding box center [493, 224] width 87 height 33
select select "8"
click at [576, 225] on select "2025 2024 2023 2022 2021 2020 2019 2018 2017 2016 2015 2014 2013 2012 2011 2010…" at bounding box center [574, 224] width 58 height 33
select select "1990"
click at [545, 209] on select "2025 2024 2023 2022 2021 2020 2019 2018 2017 2016 2015 2014 2013 2012 2011 2010…" at bounding box center [574, 224] width 58 height 33
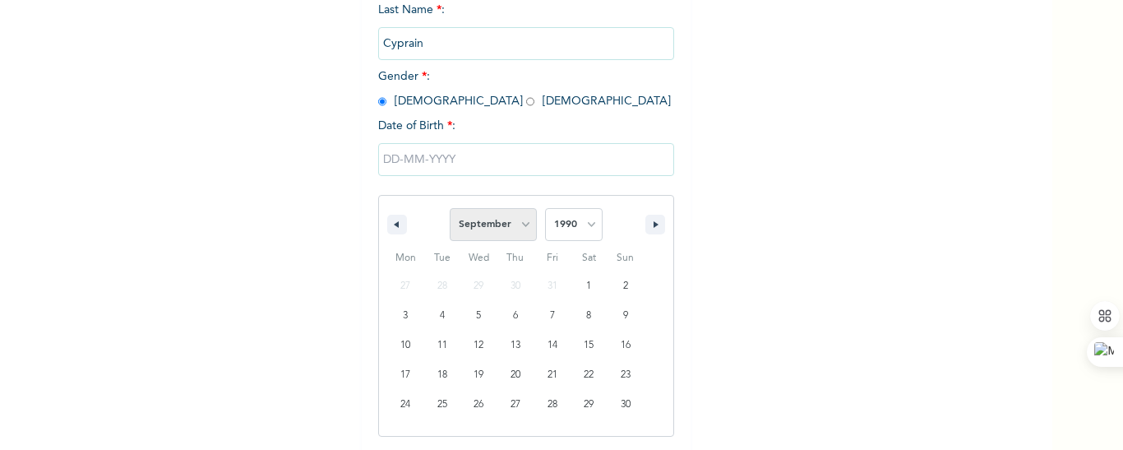
click at [514, 229] on select "January February March April May June July August September October November De…" at bounding box center [493, 224] width 87 height 33
select select "11"
click at [450, 209] on select "January February March April May June July August September October November De…" at bounding box center [493, 224] width 87 height 33
type input "[DATE]"
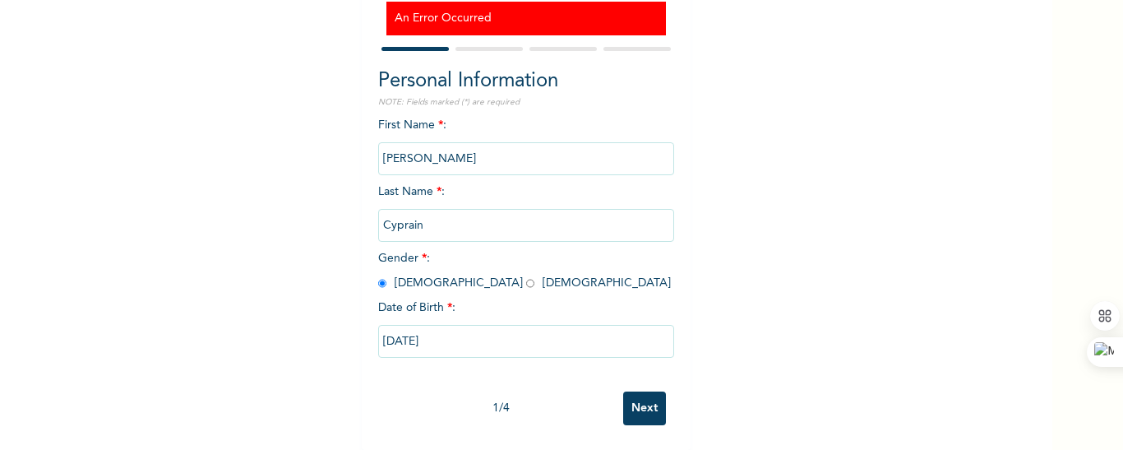
click at [629, 394] on input "Next" at bounding box center [644, 408] width 43 height 34
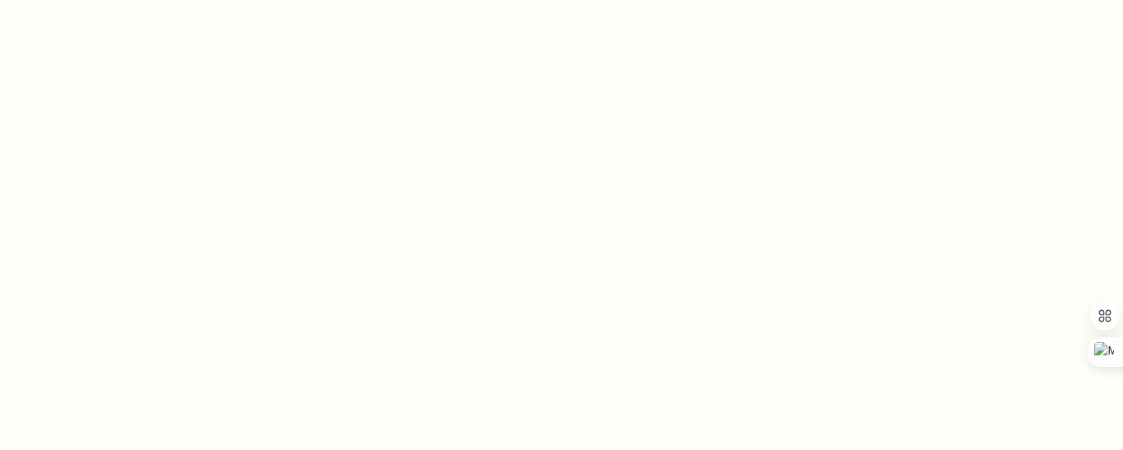
click at [413, 238] on div at bounding box center [561, 225] width 1123 height 450
click at [543, 93] on div at bounding box center [561, 225] width 1123 height 450
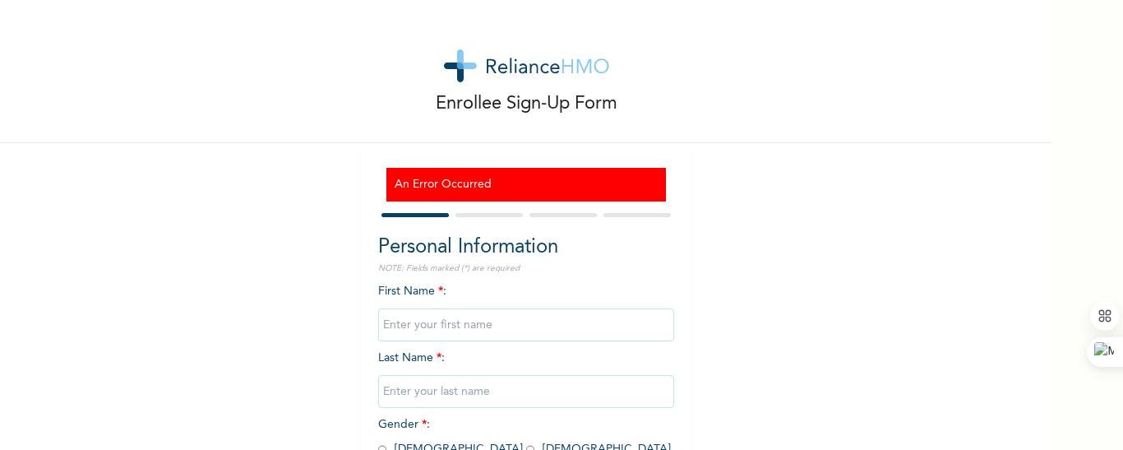
click at [325, 332] on div "Enrollee Sign-Up Form An Error Occurred Personal Information NOTE: Fields marke…" at bounding box center [526, 308] width 1052 height 616
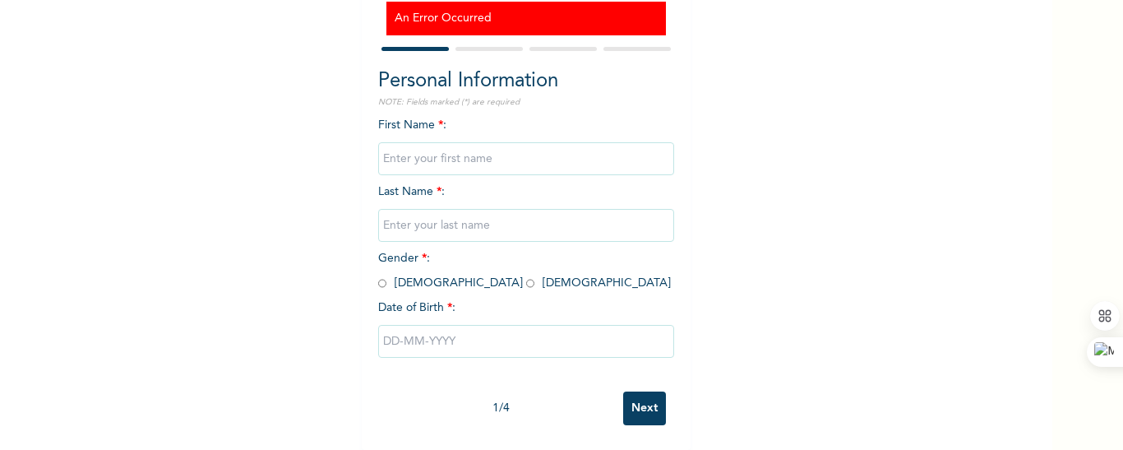
scroll to position [178, 0]
click at [637, 393] on input "Next" at bounding box center [644, 408] width 43 height 34
type input "[PERSON_NAME]"
click at [449, 211] on input "text" at bounding box center [526, 225] width 296 height 33
type input "Cyprain"
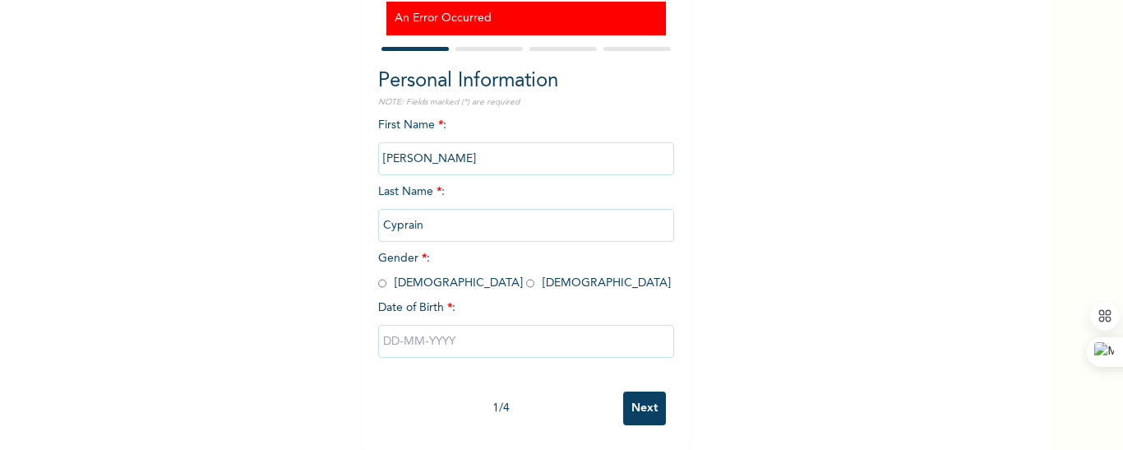
click at [378, 275] on input "radio" at bounding box center [382, 283] width 8 height 16
radio input "true"
click at [391, 328] on input "text" at bounding box center [526, 341] width 296 height 33
select select "8"
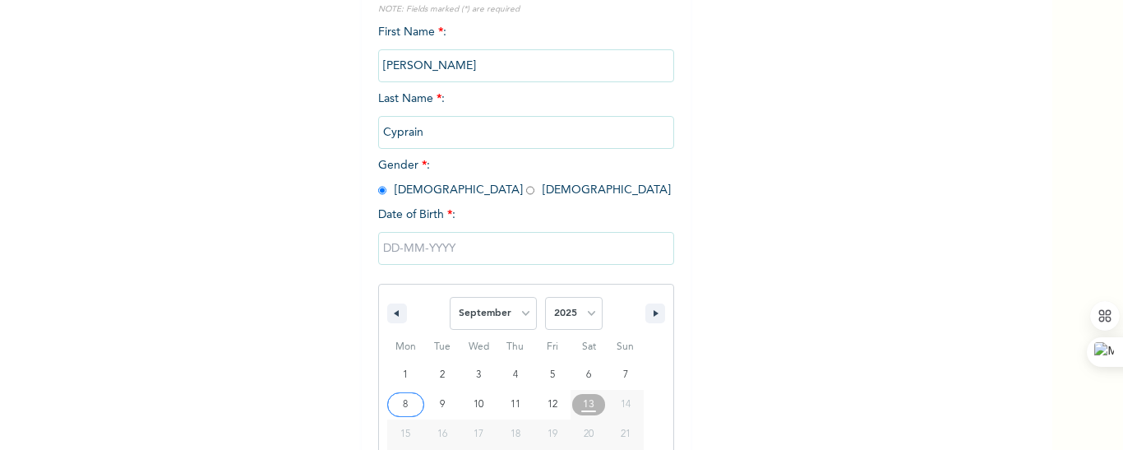
scroll to position [348, 0]
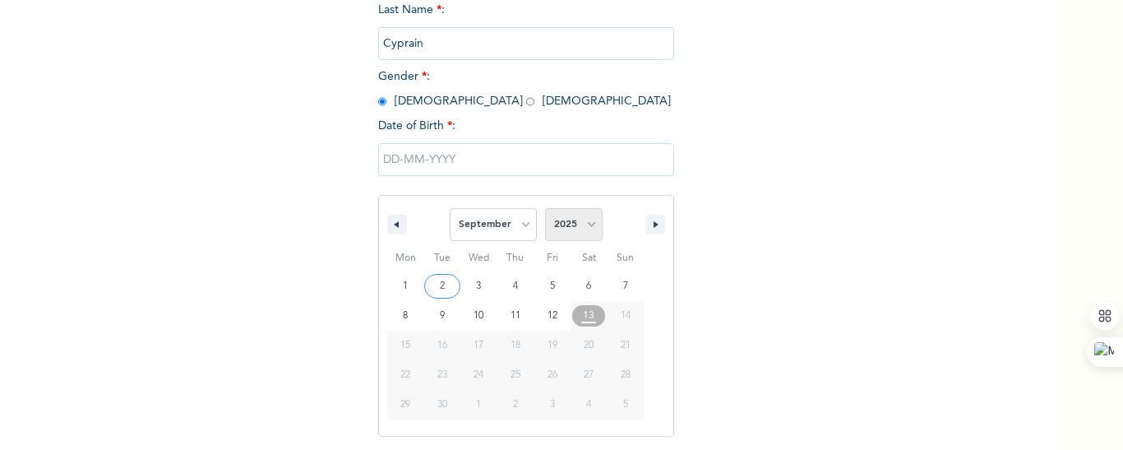
click at [585, 224] on select "2025 2024 2023 2022 2021 2020 2019 2018 2017 2016 2015 2014 2013 2012 2011 2010…" at bounding box center [574, 224] width 58 height 33
select select "1990"
click at [545, 209] on select "2025 2024 2023 2022 2021 2020 2019 2018 2017 2016 2015 2014 2013 2012 2011 2010…" at bounding box center [574, 224] width 58 height 33
click at [512, 223] on select "January February March April May June July August September October November De…" at bounding box center [493, 224] width 87 height 33
select select "11"
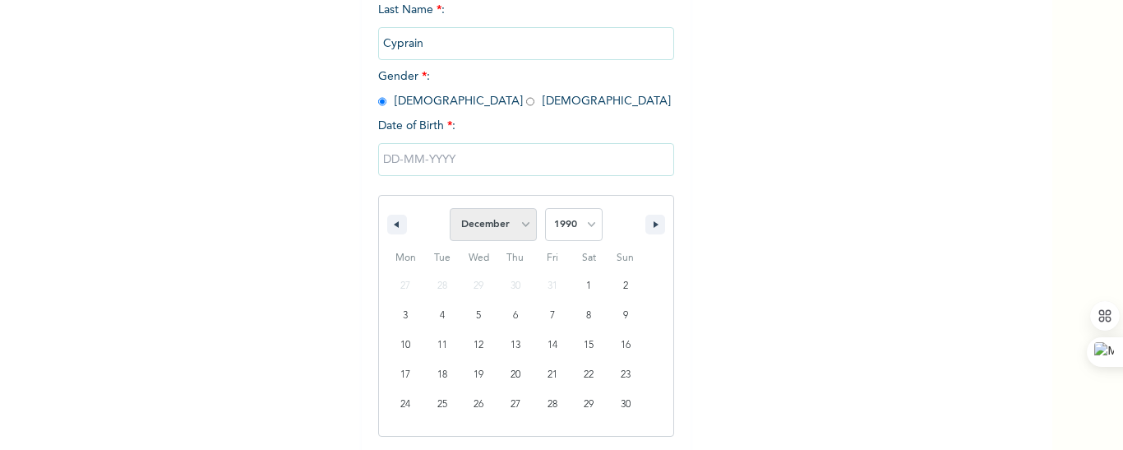
click at [450, 209] on select "January February March April May June July August September October November De…" at bounding box center [493, 224] width 87 height 33
type input "[DATE]"
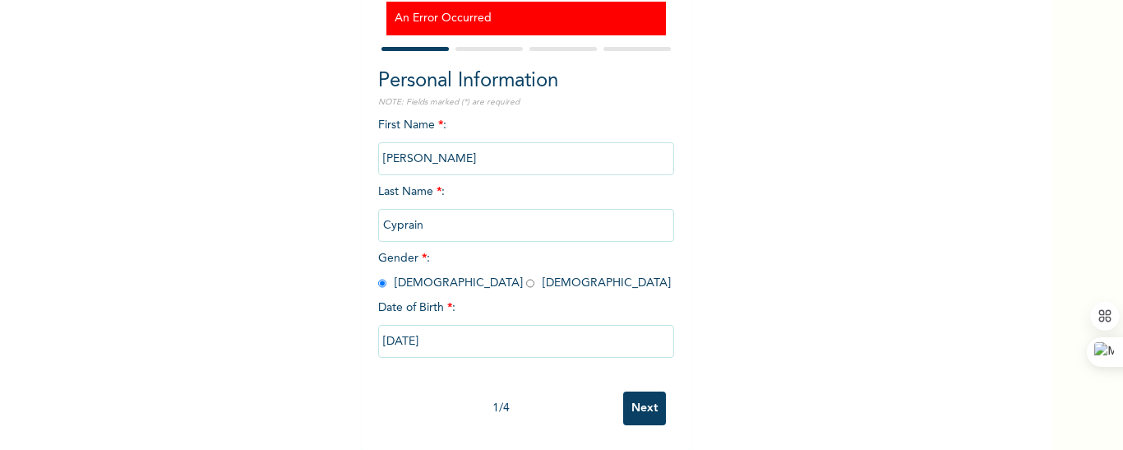
scroll to position [178, 0]
click at [643, 391] on input "Next" at bounding box center [644, 408] width 43 height 34
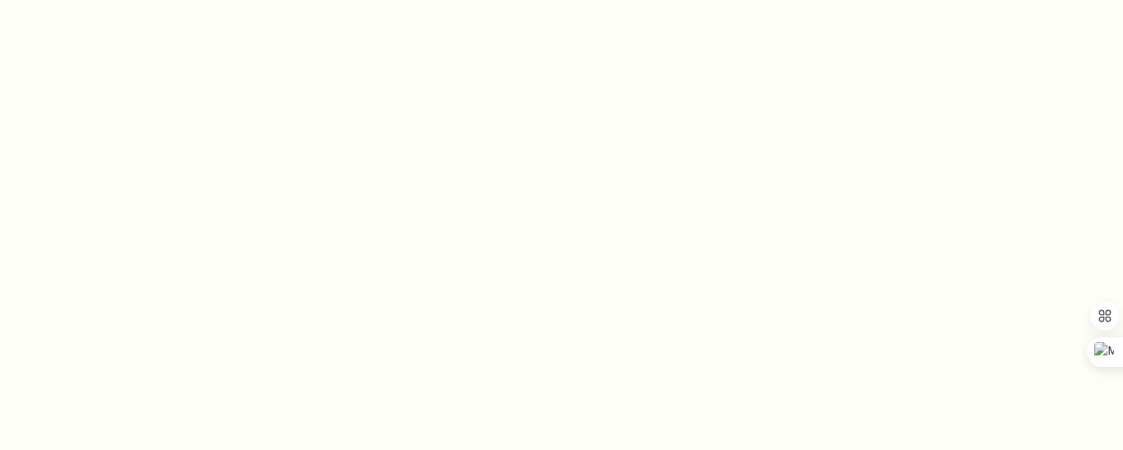
click at [652, 202] on div at bounding box center [561, 225] width 1123 height 450
